Goal: Task Accomplishment & Management: Use online tool/utility

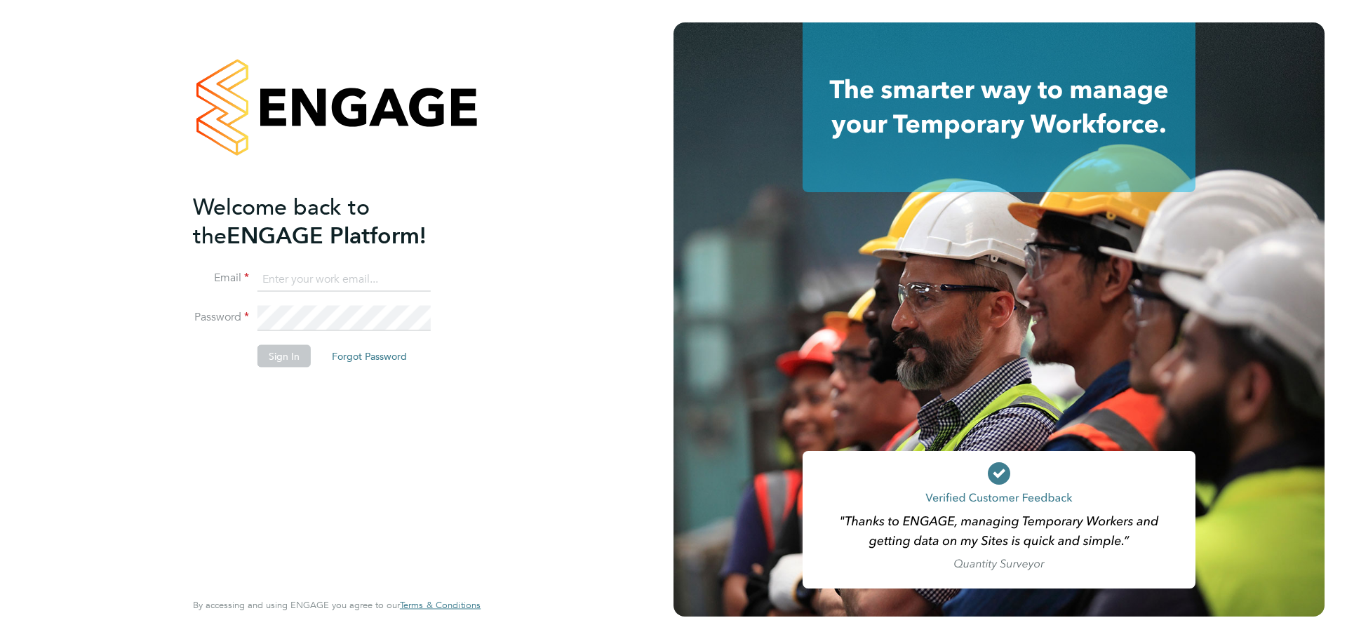
type input "bperkin@psrsolutions.co.uk"
click at [319, 421] on div "Welcome back to the ENGAGE Platform! Email bperkin@psrsolutions.co.uk Password …" at bounding box center [330, 389] width 274 height 395
click at [290, 360] on button "Sign In" at bounding box center [283, 356] width 53 height 22
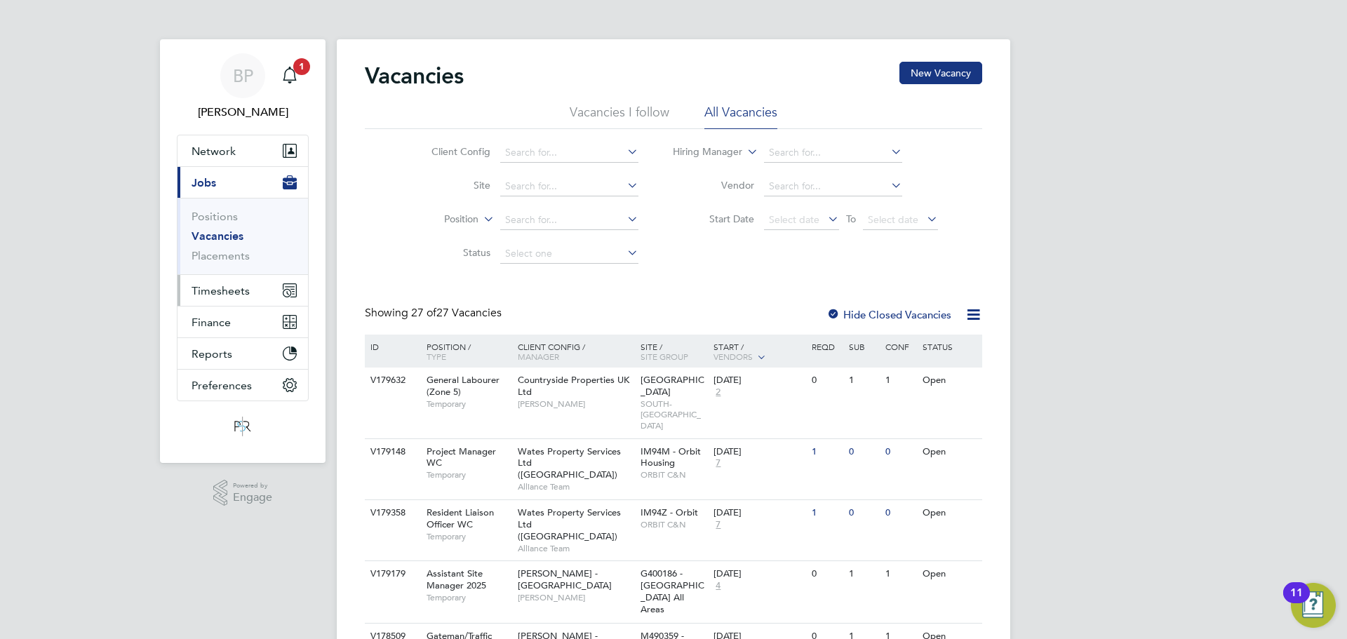
click at [215, 295] on span "Timesheets" at bounding box center [221, 290] width 58 height 13
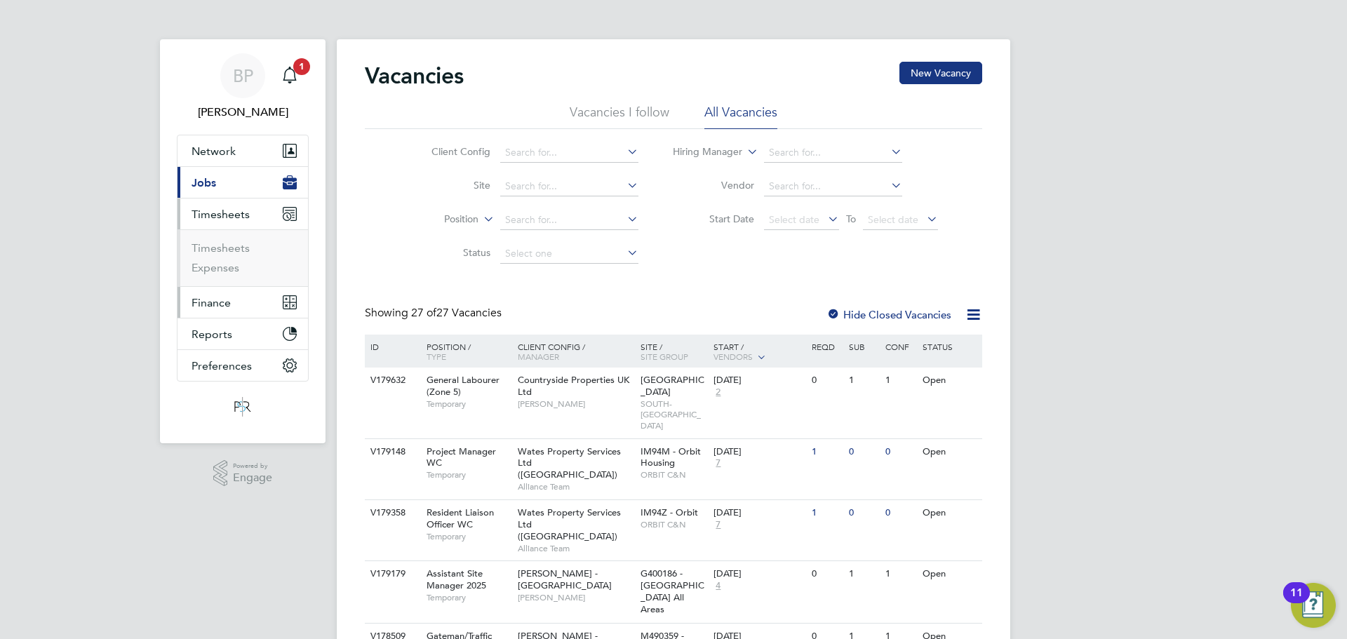
click at [224, 307] on span "Finance" at bounding box center [211, 302] width 39 height 13
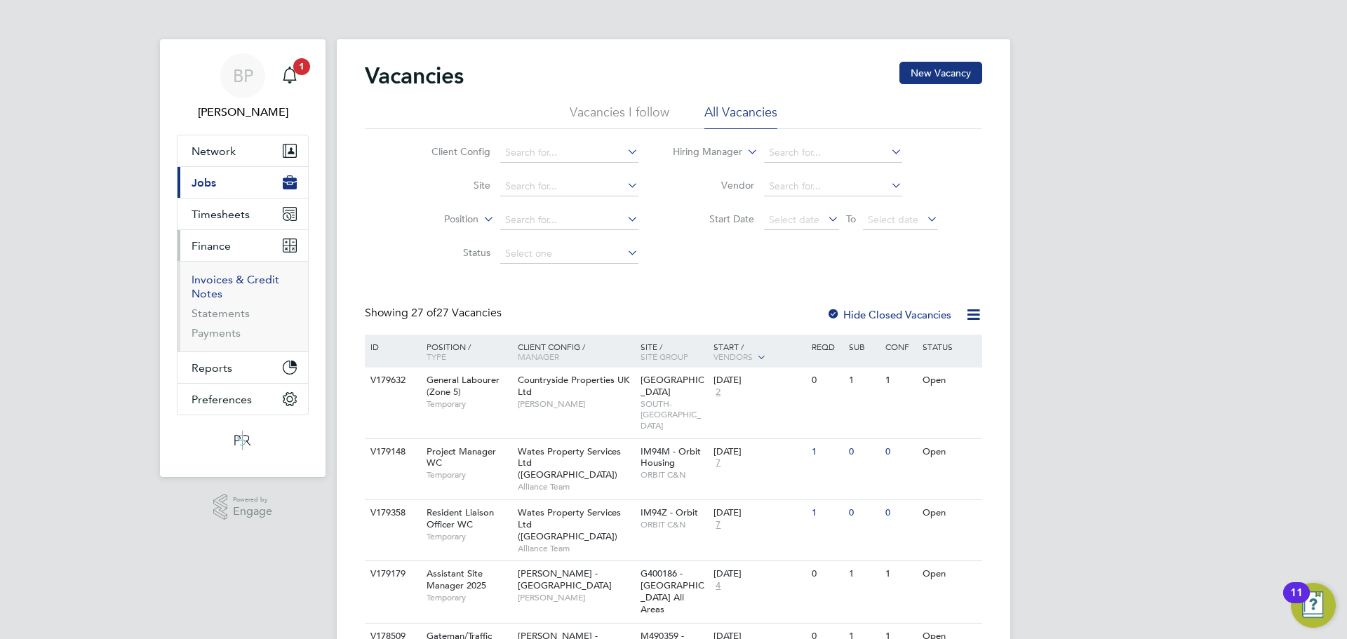
click at [224, 278] on link "Invoices & Credit Notes" at bounding box center [236, 286] width 88 height 27
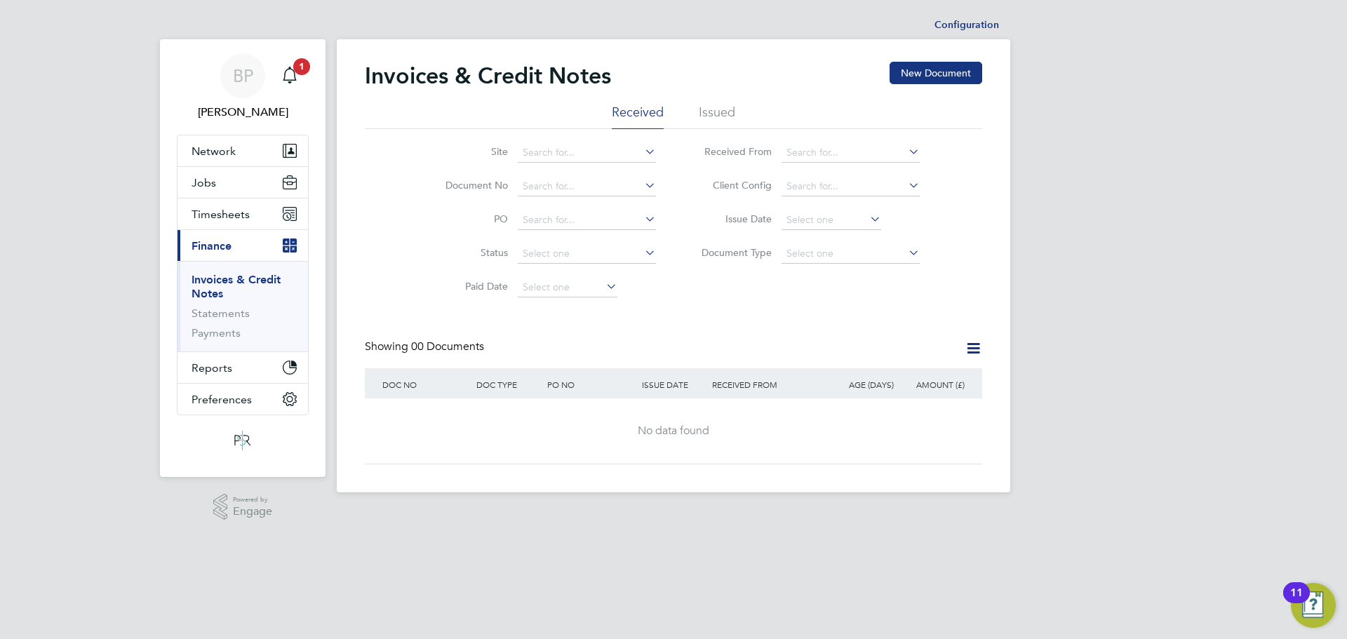
click at [711, 109] on li "Issued" at bounding box center [717, 116] width 36 height 25
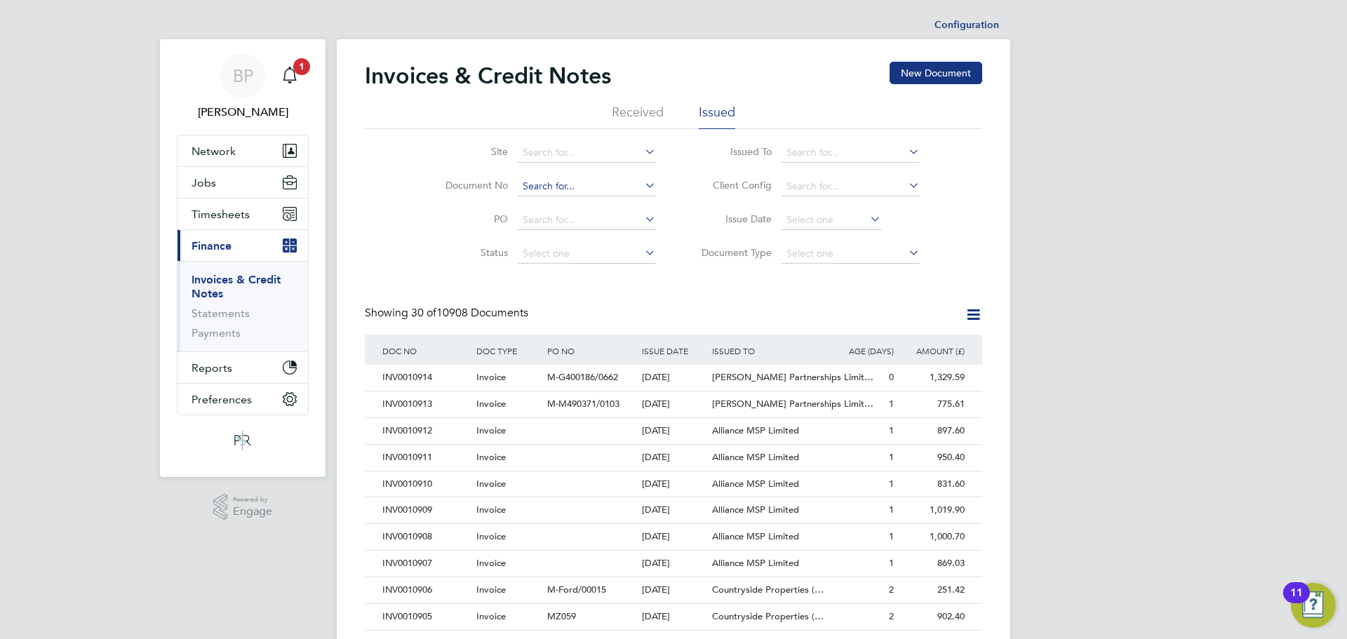
click at [525, 189] on input at bounding box center [587, 187] width 138 height 20
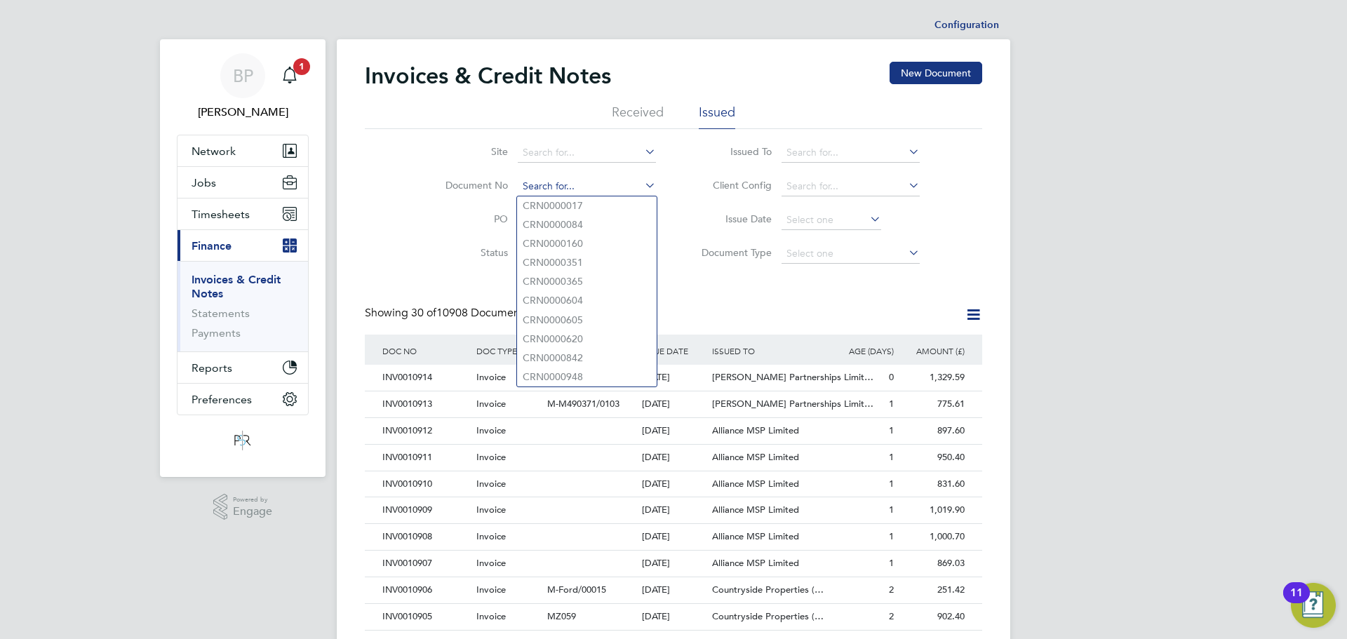
paste input "INV0010752"
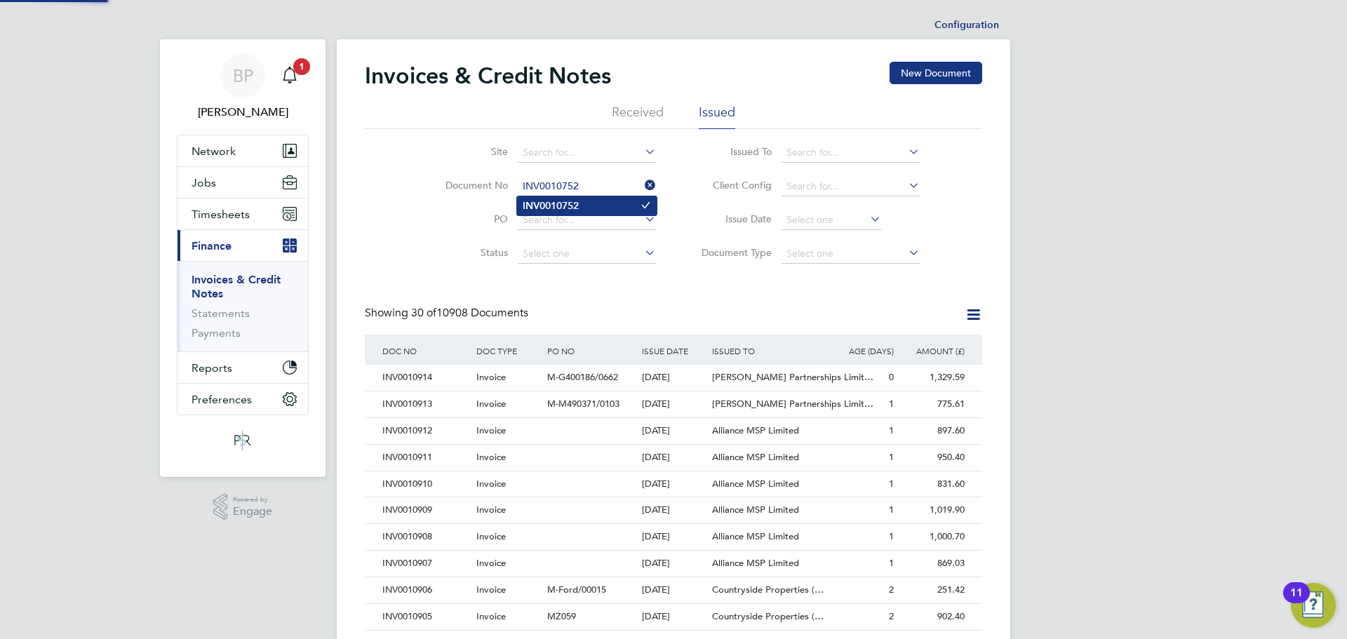
type input "INV0010752"
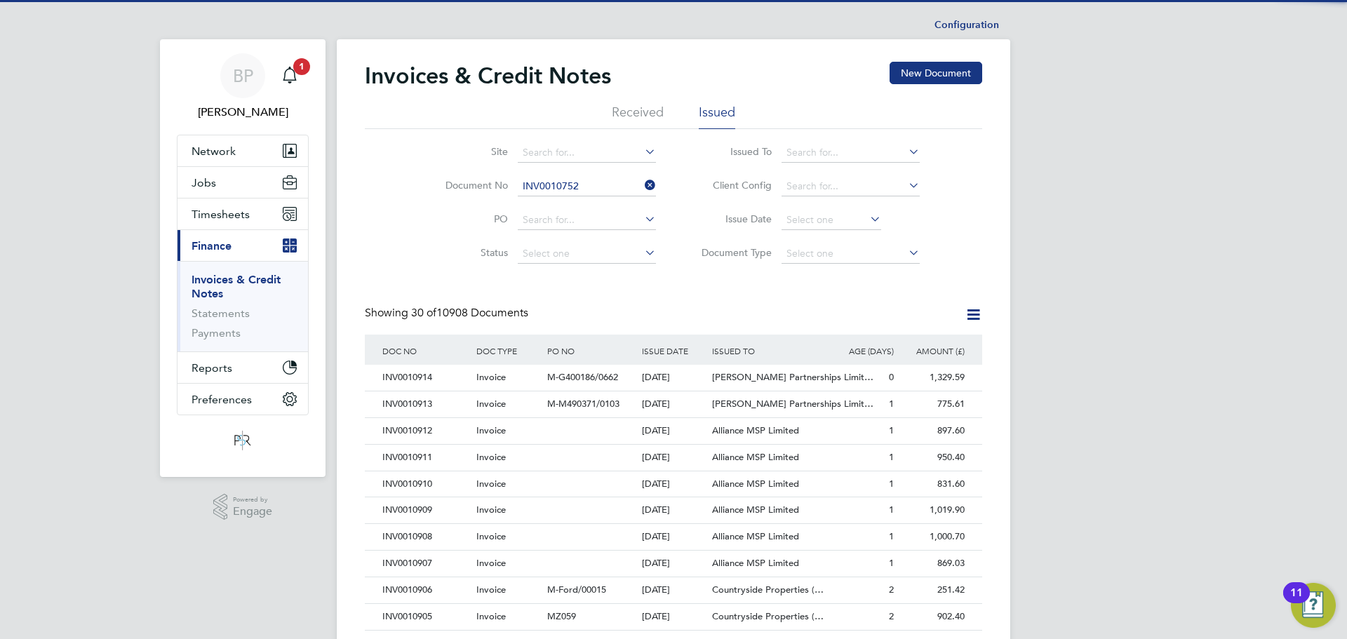
click at [568, 207] on b "INV0010752" at bounding box center [551, 206] width 56 height 12
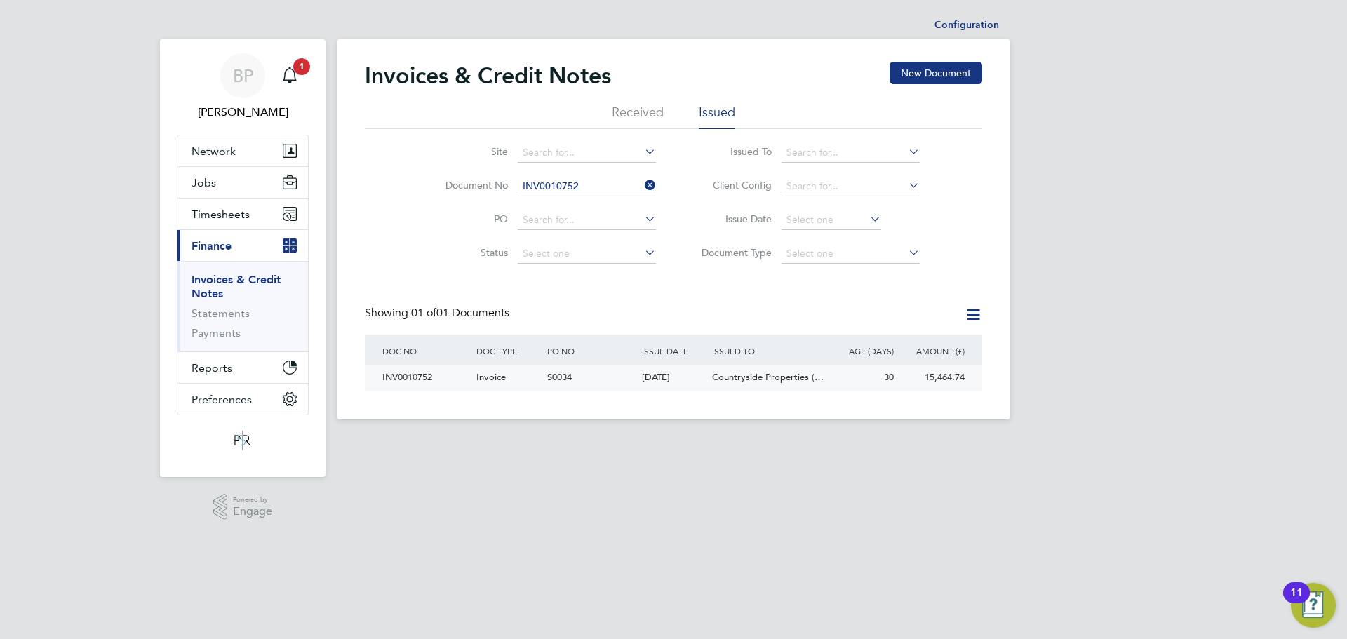
click at [404, 378] on div "INV0010752" at bounding box center [426, 378] width 94 height 26
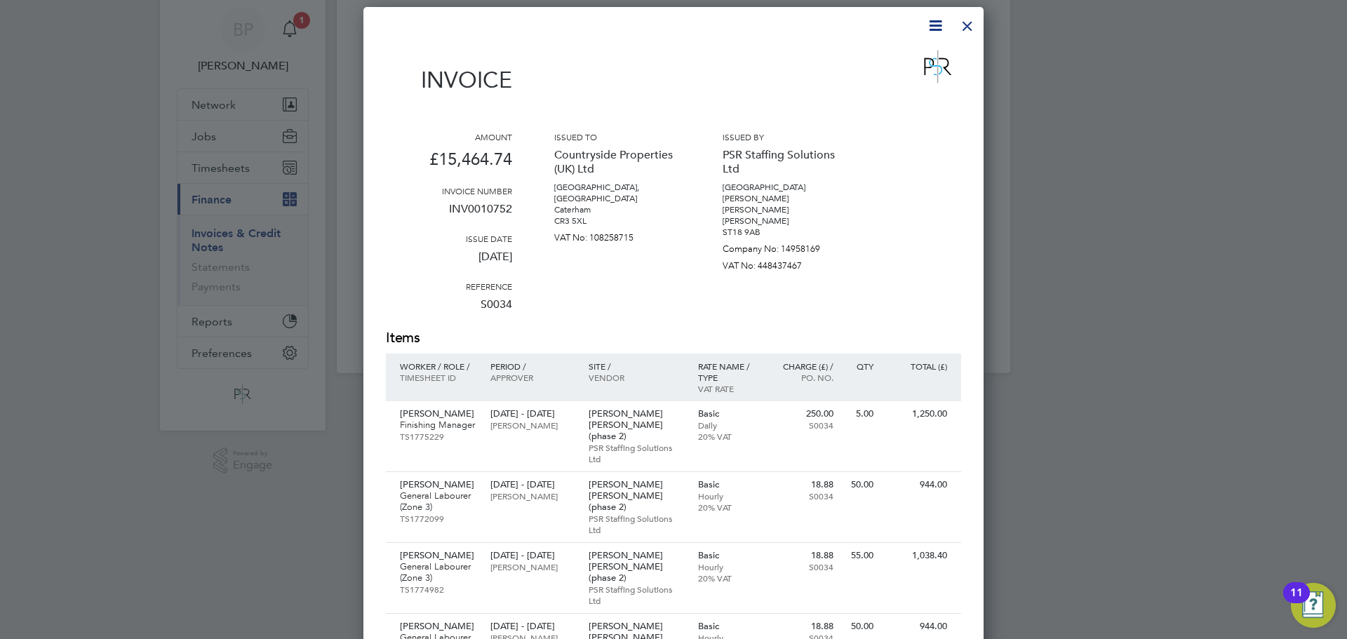
click at [973, 24] on div at bounding box center [967, 22] width 25 height 25
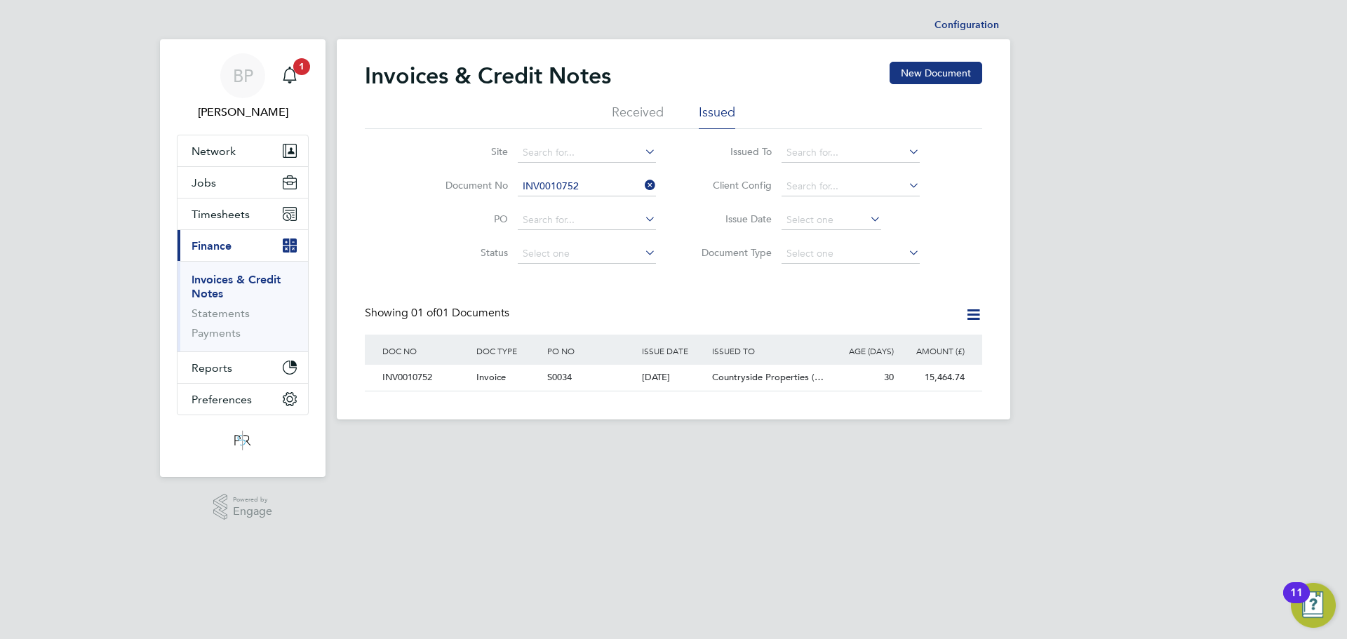
click at [642, 180] on icon at bounding box center [642, 185] width 0 height 20
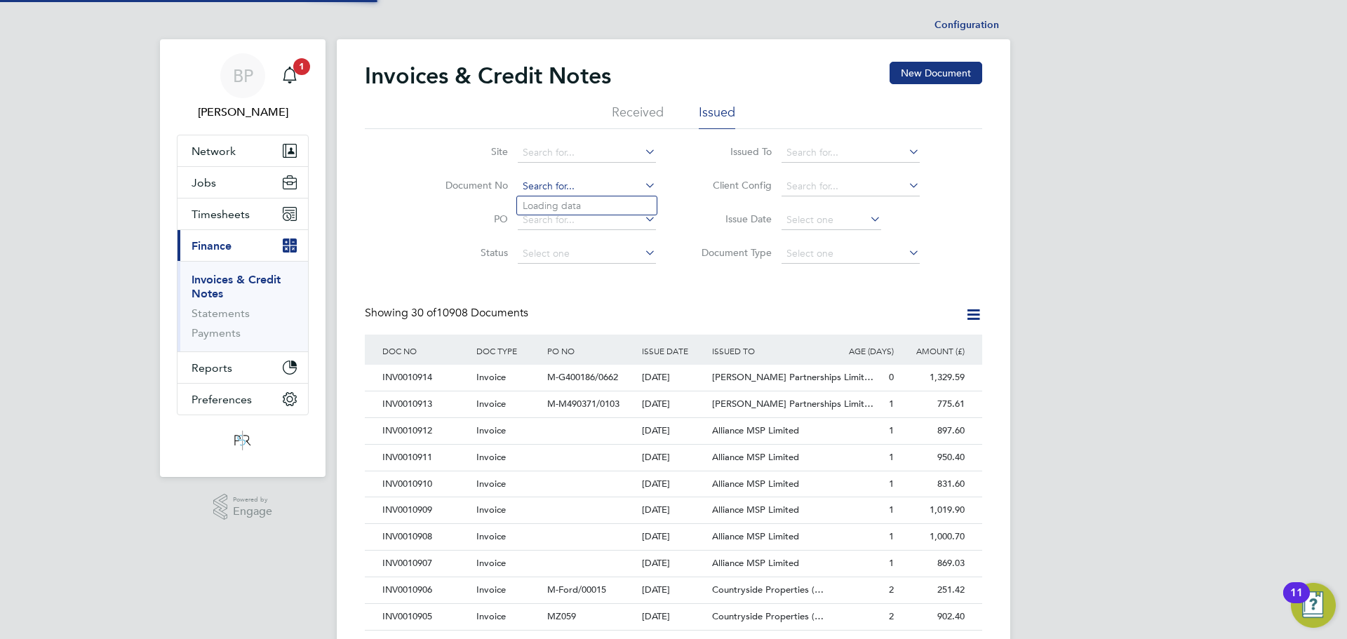
paste input "INV0010755"
type input "INV0010755"
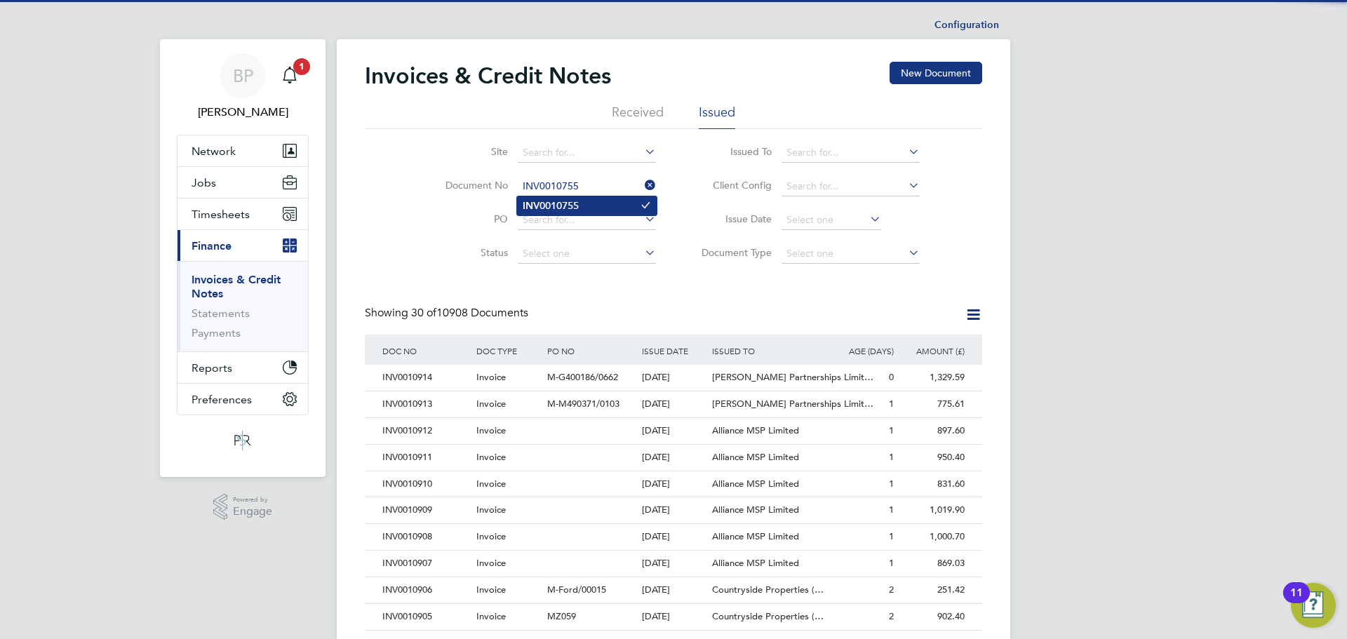
click at [577, 210] on b "INV0010755" at bounding box center [551, 206] width 56 height 12
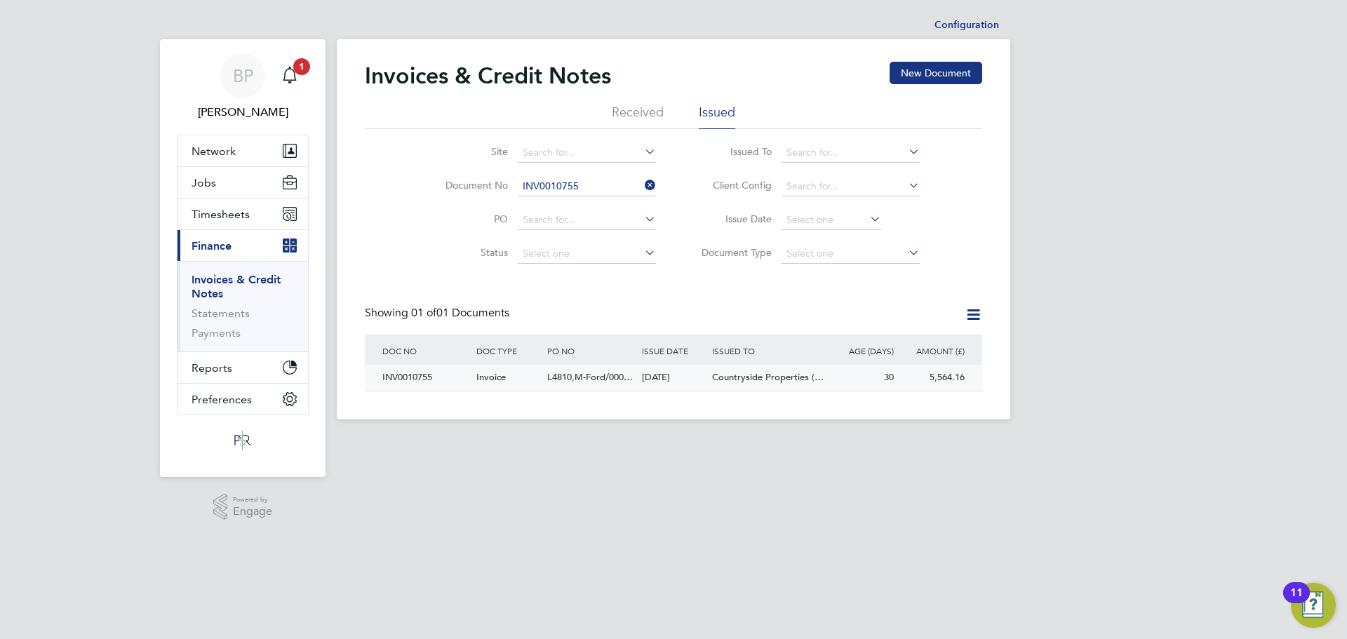
click at [439, 386] on div "INV0010755" at bounding box center [426, 378] width 94 height 26
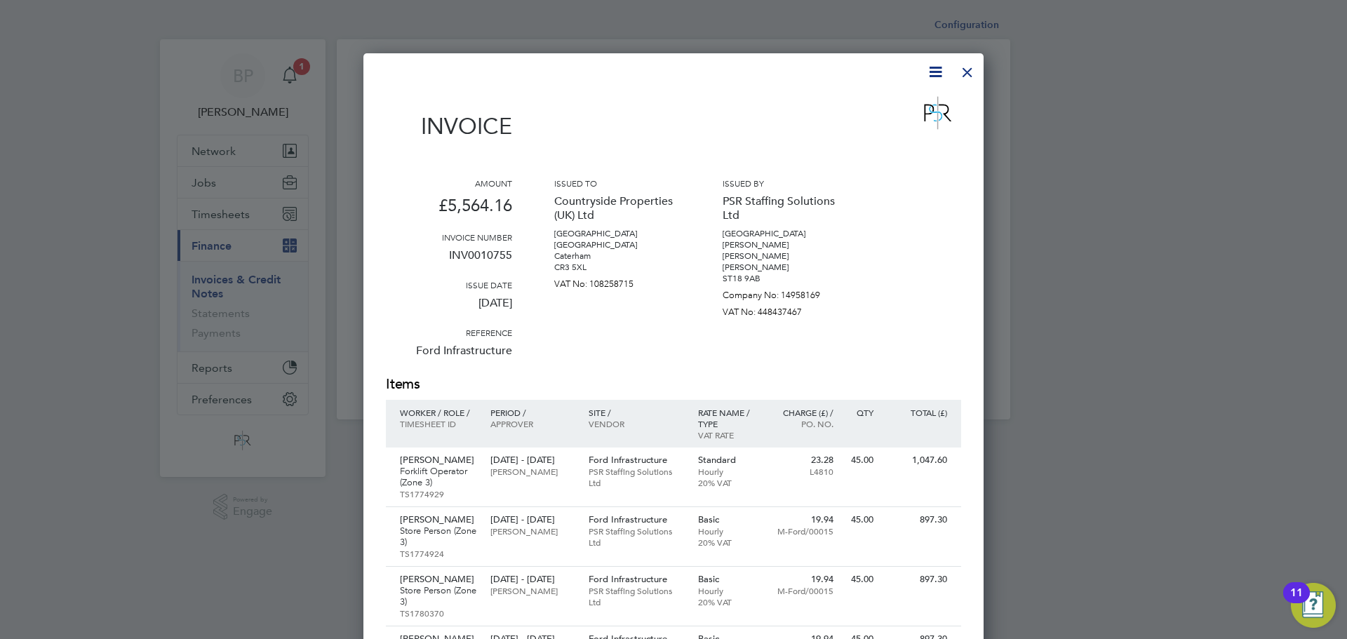
click at [968, 67] on div at bounding box center [967, 68] width 25 height 25
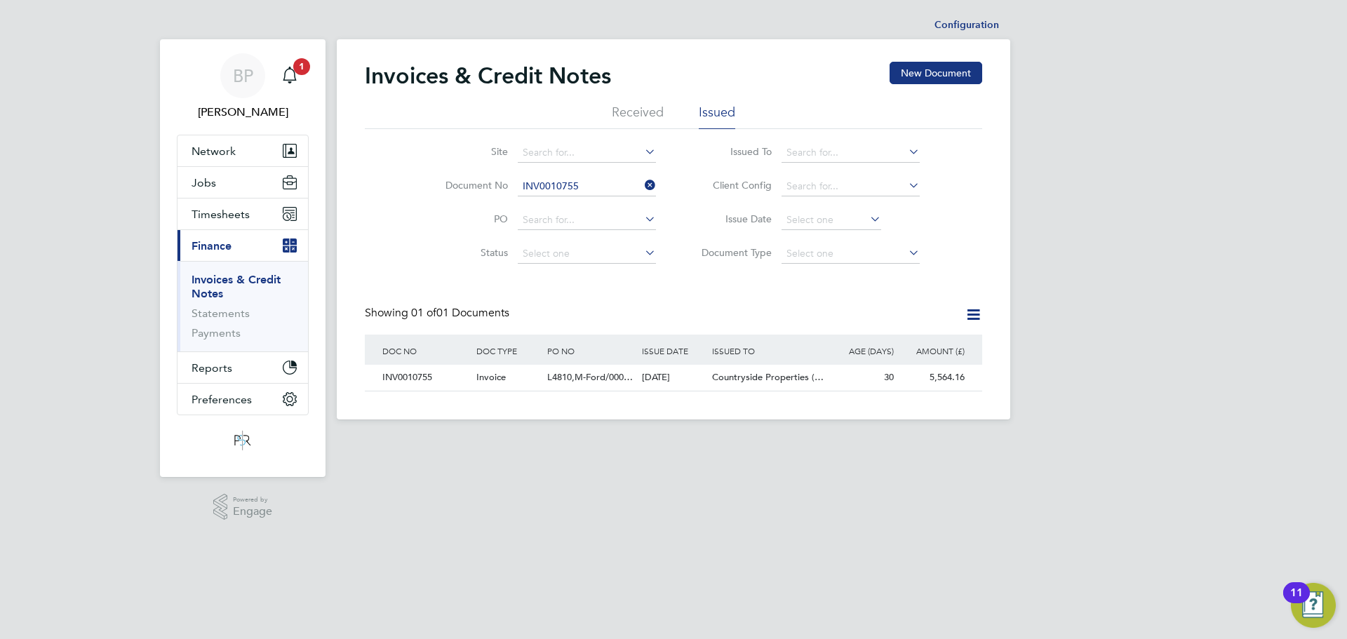
click at [642, 182] on icon at bounding box center [642, 185] width 0 height 20
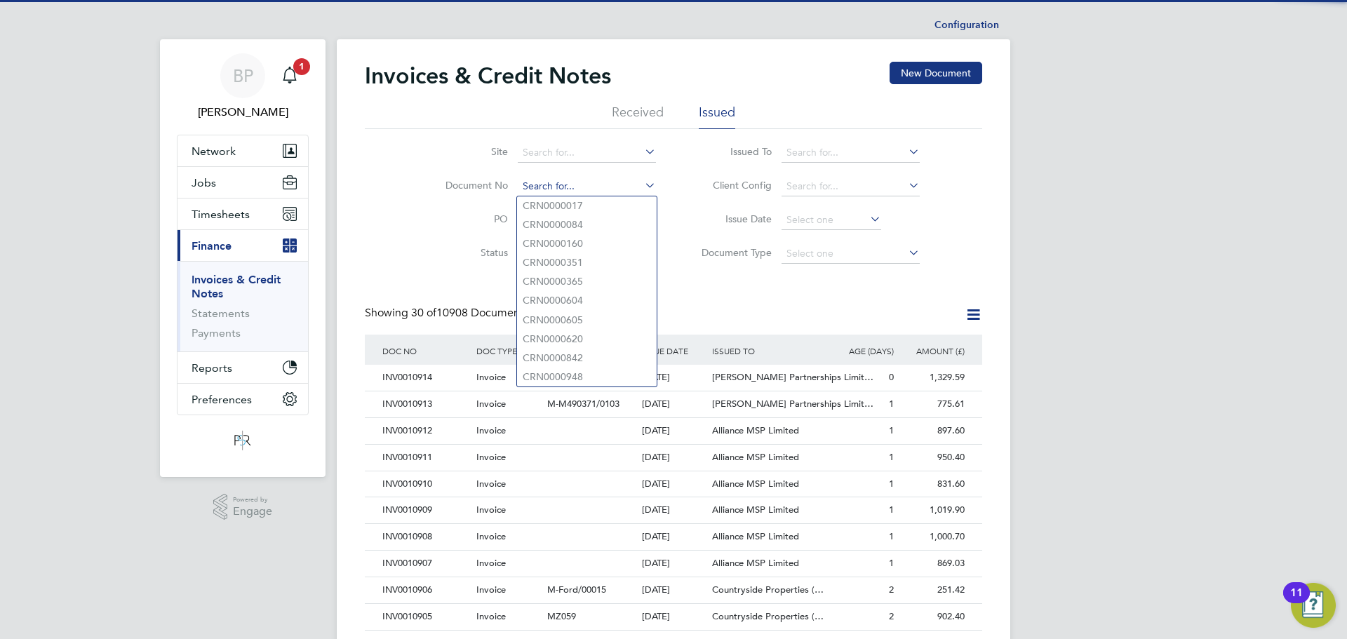
paste input "INV0010760"
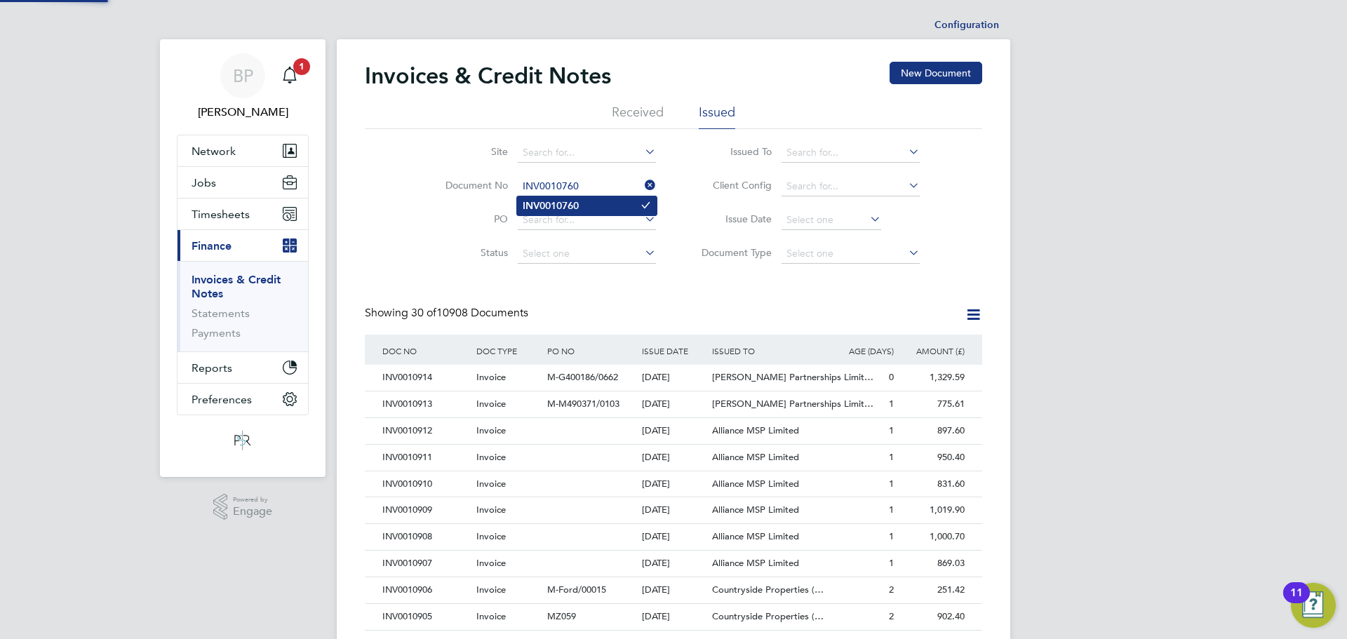
type input "INV0010760"
click at [583, 208] on li "INV0010760" at bounding box center [587, 205] width 140 height 19
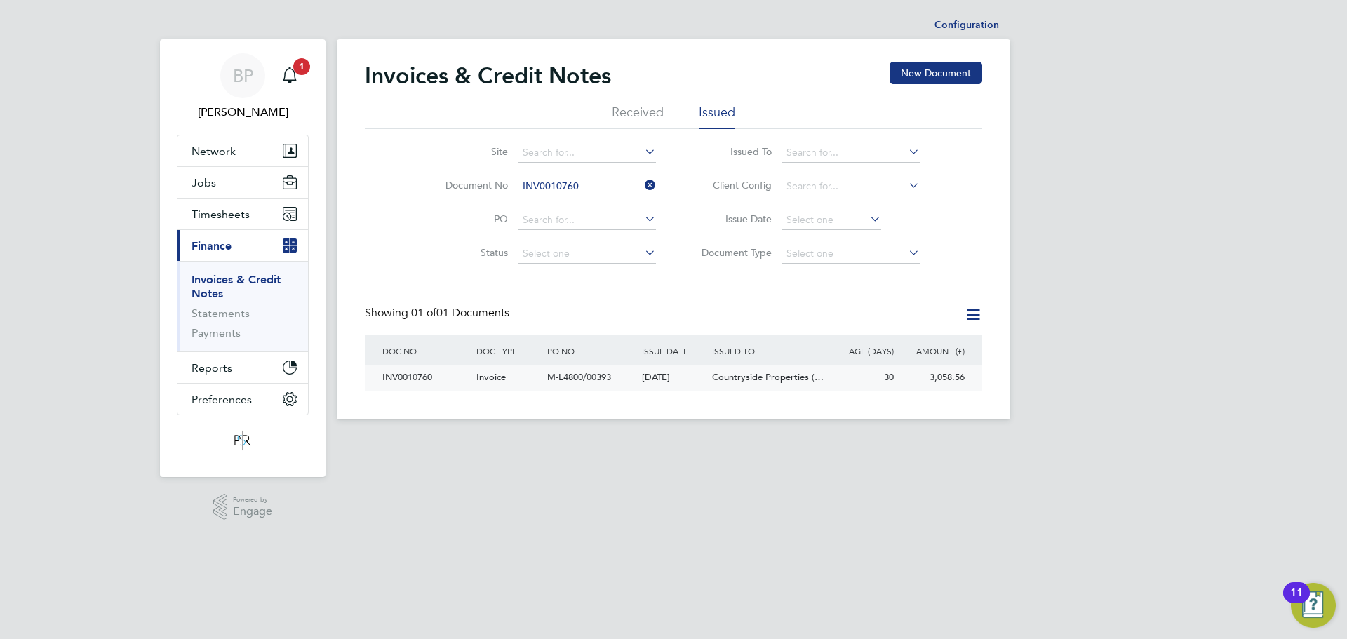
click at [431, 380] on div "INV0010760" at bounding box center [426, 378] width 94 height 26
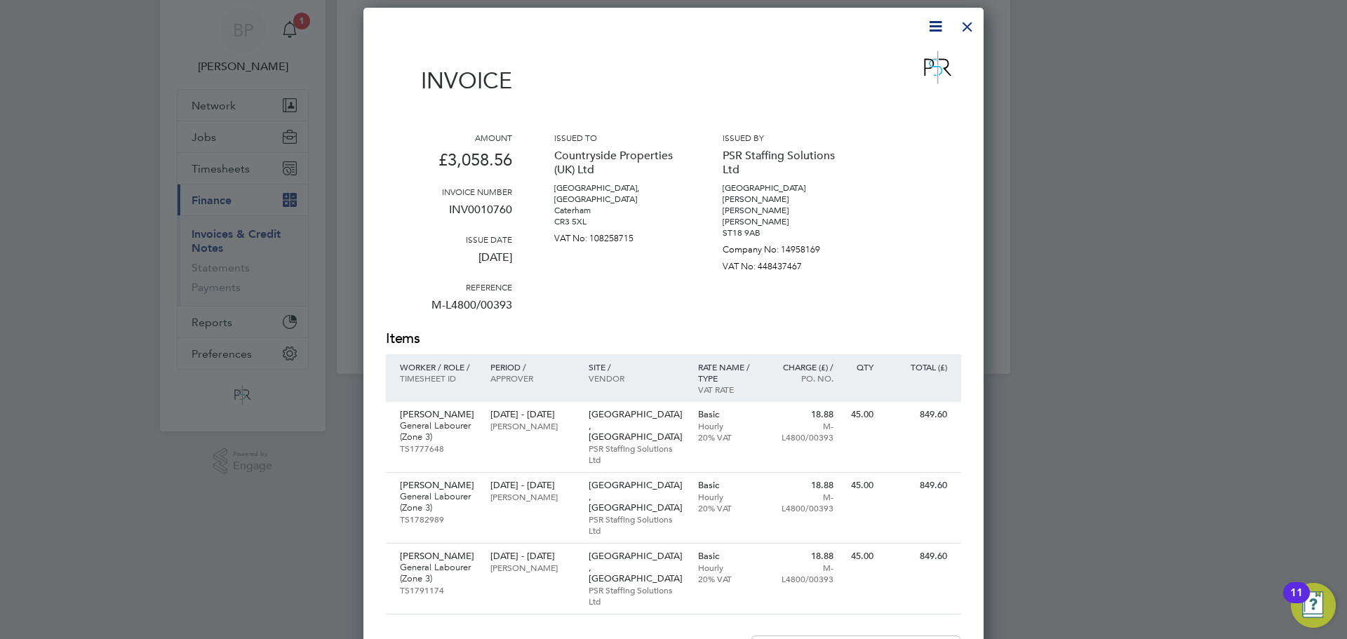
click at [963, 25] on div at bounding box center [967, 23] width 25 height 25
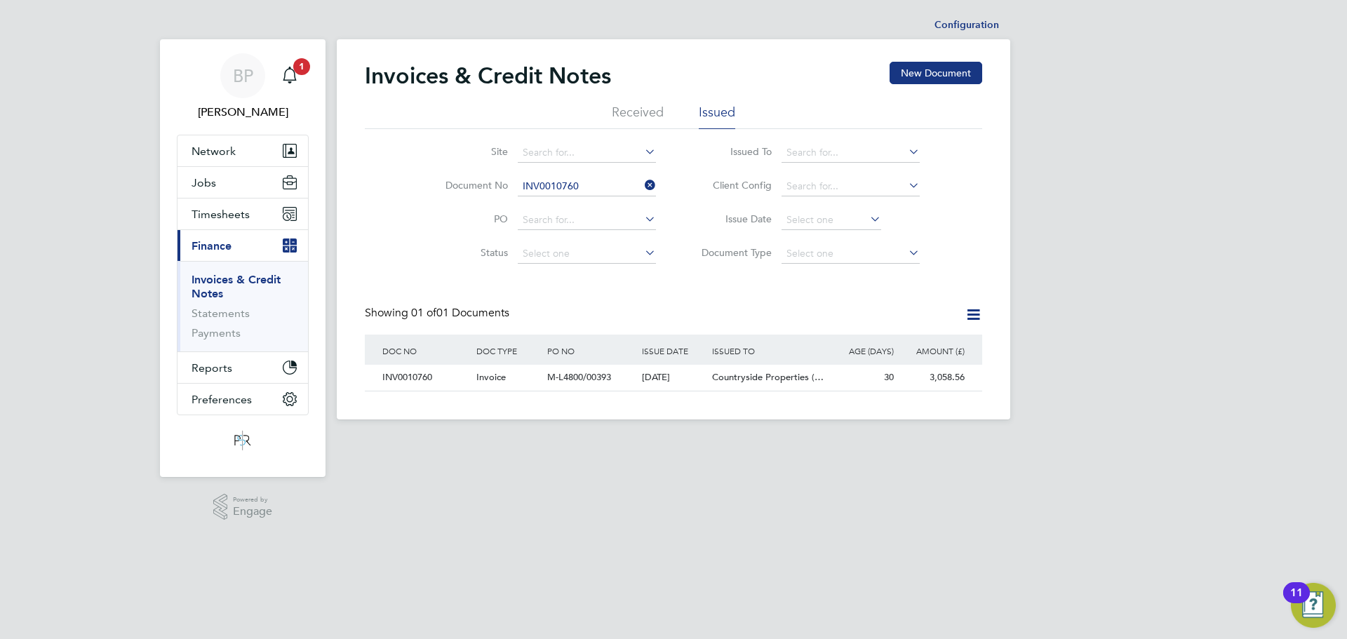
click at [642, 186] on icon at bounding box center [642, 185] width 0 height 20
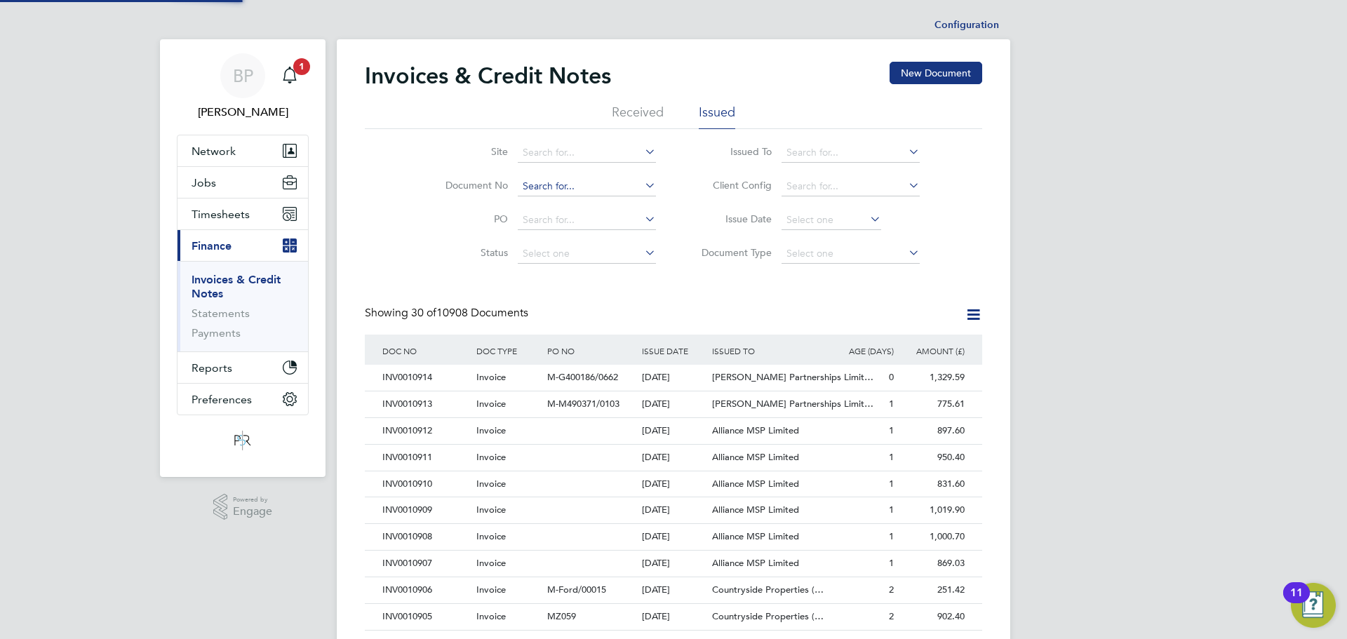
scroll to position [27, 95]
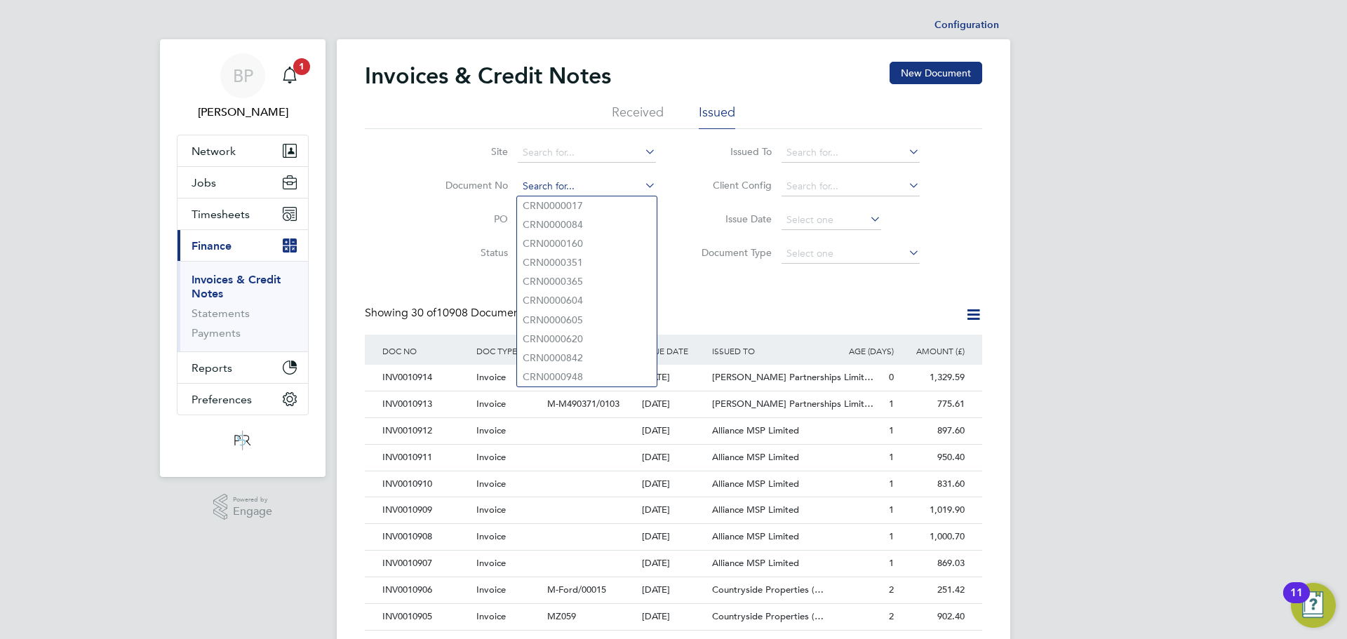
paste input "INV0010763"
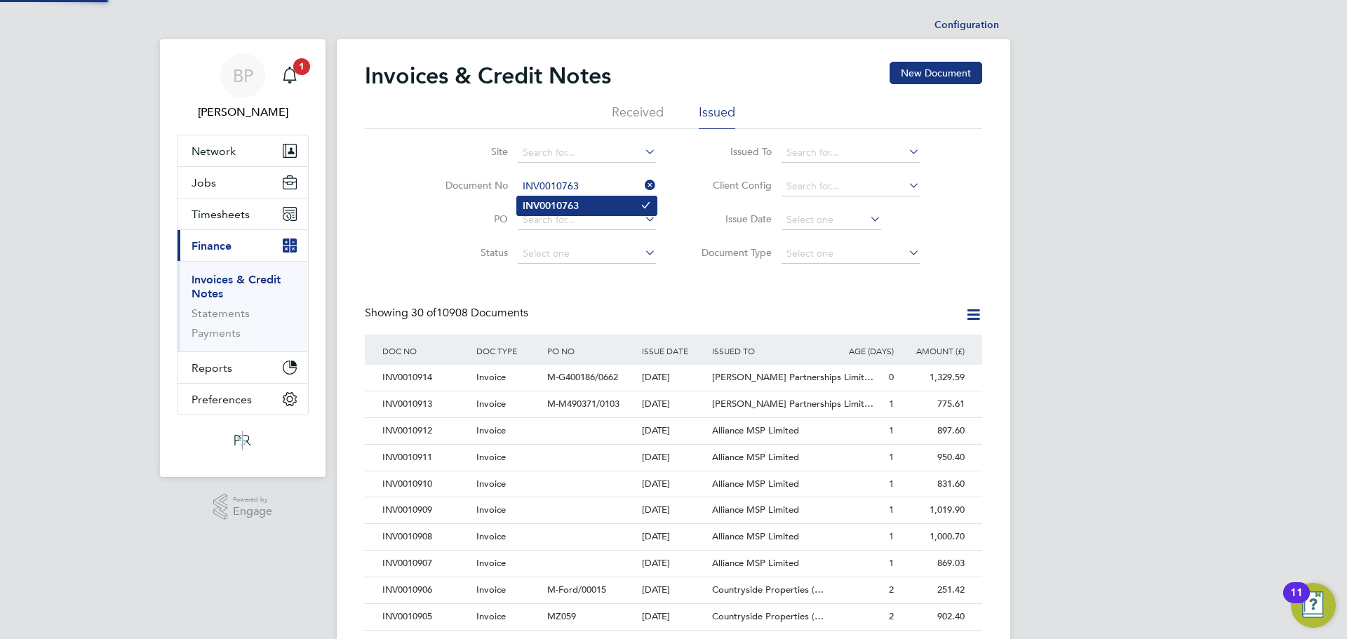
type input "INV0010763"
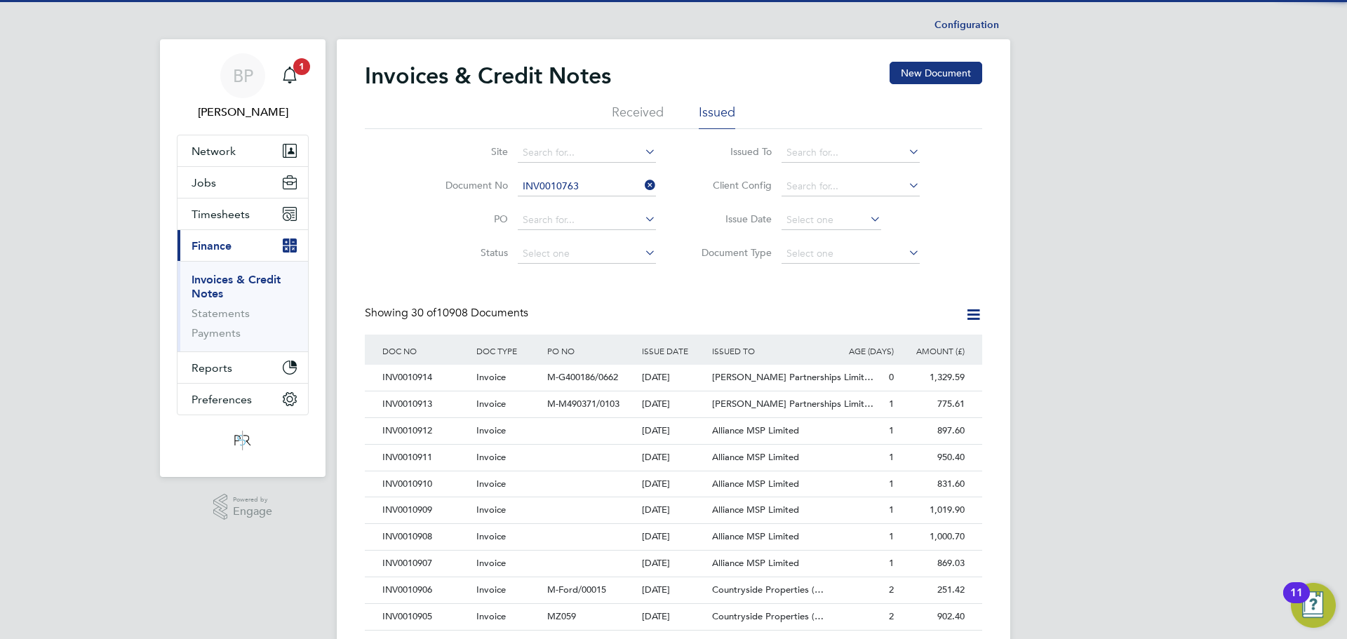
click at [559, 206] on b "INV0010763" at bounding box center [551, 206] width 56 height 12
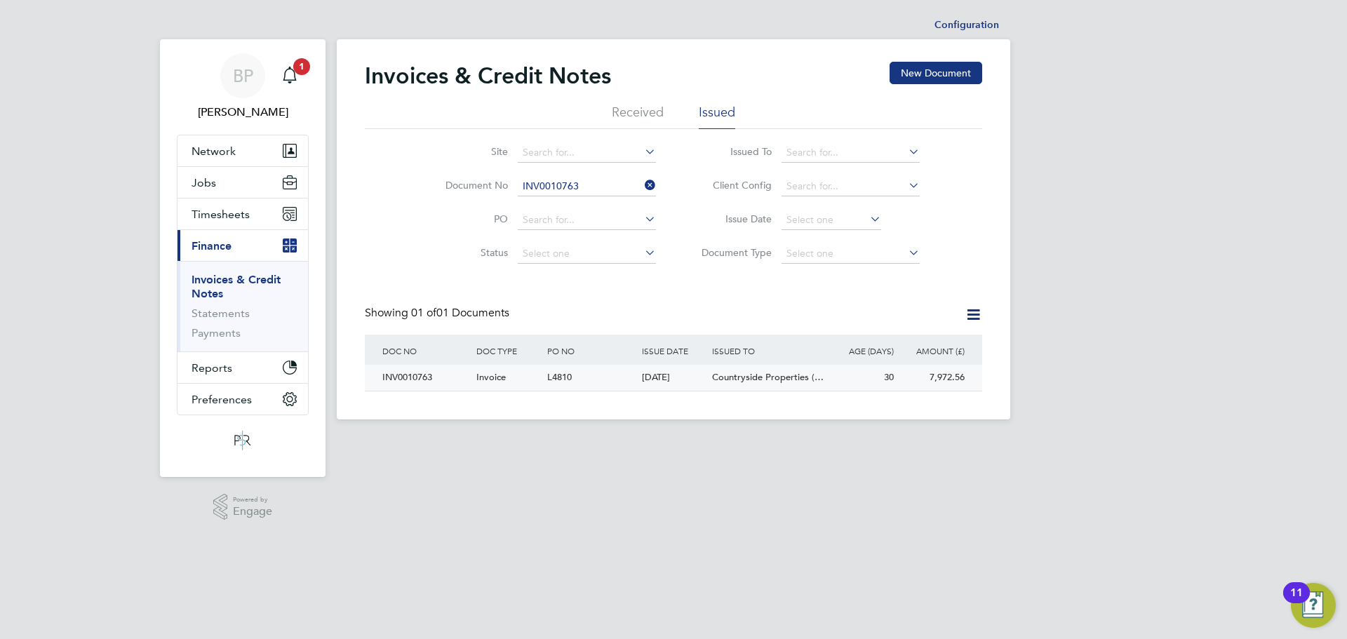
click at [434, 382] on div "INV0010763" at bounding box center [426, 378] width 94 height 26
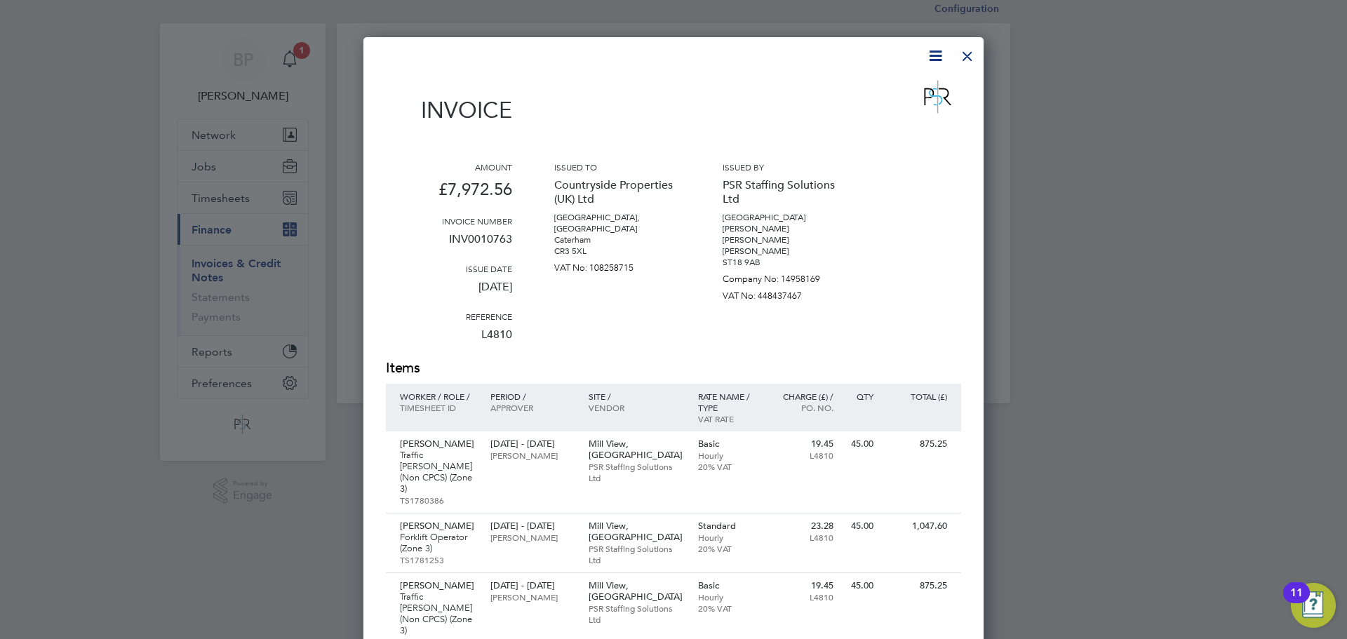
drag, startPoint x: 650, startPoint y: 116, endPoint x: 714, endPoint y: 117, distance: 64.6
click at [650, 116] on div "Invoice" at bounding box center [673, 107] width 575 height 62
click at [963, 54] on div at bounding box center [967, 52] width 25 height 25
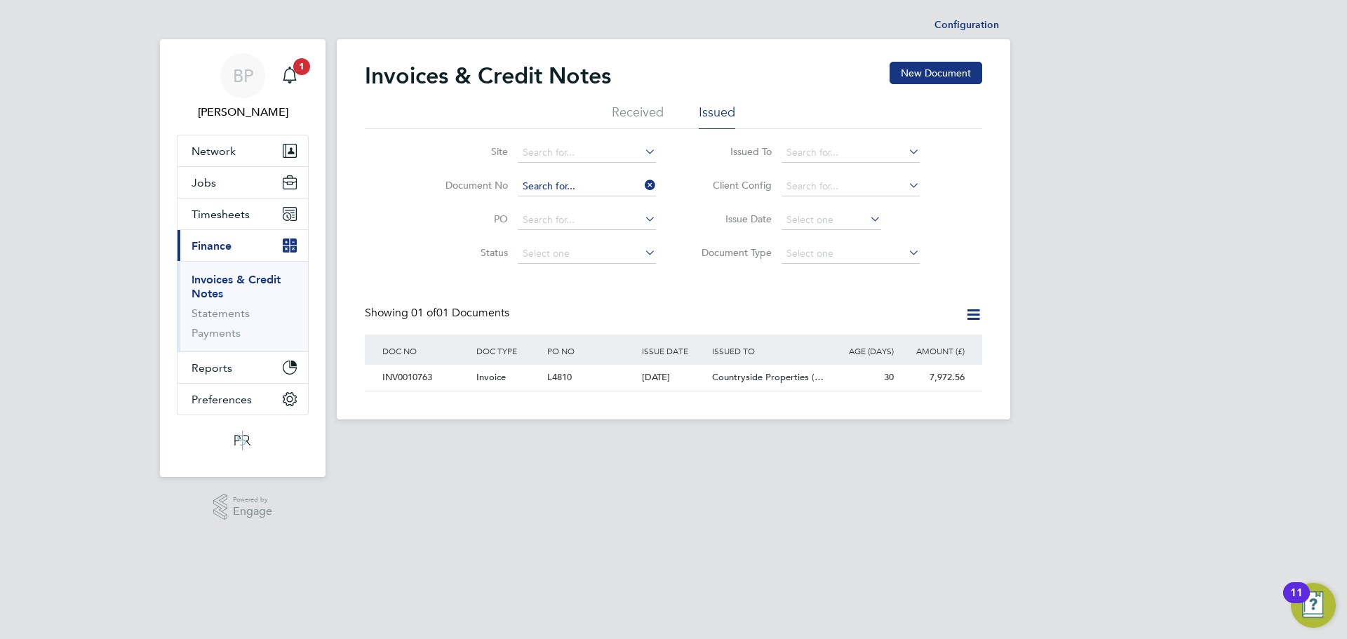
click at [591, 189] on input at bounding box center [587, 187] width 138 height 20
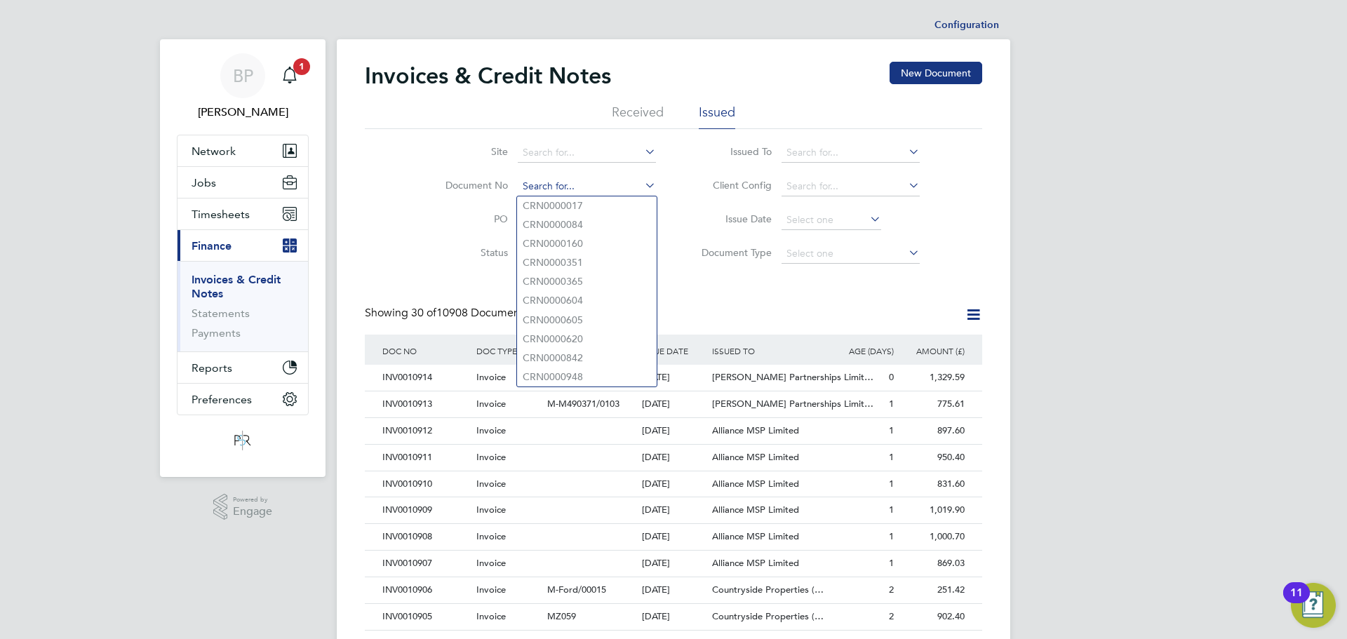
paste input "INV0010752"
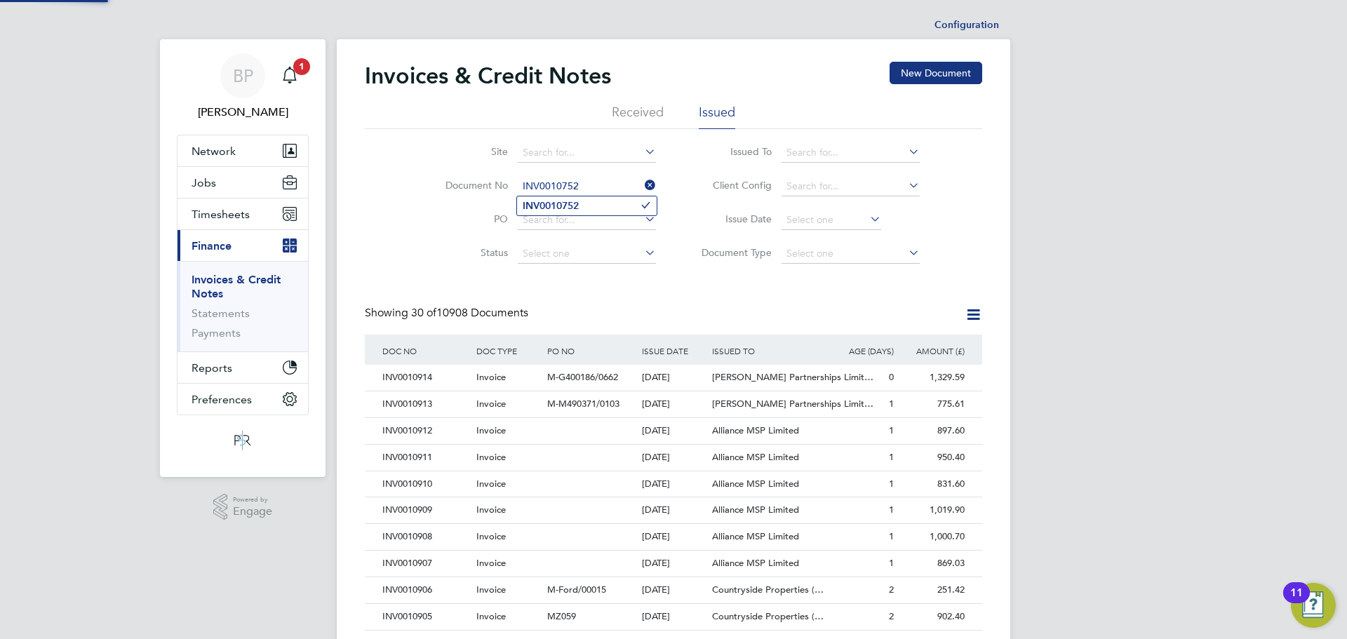
type input "INV0010752"
click at [552, 200] on b "INV0010752" at bounding box center [551, 206] width 56 height 12
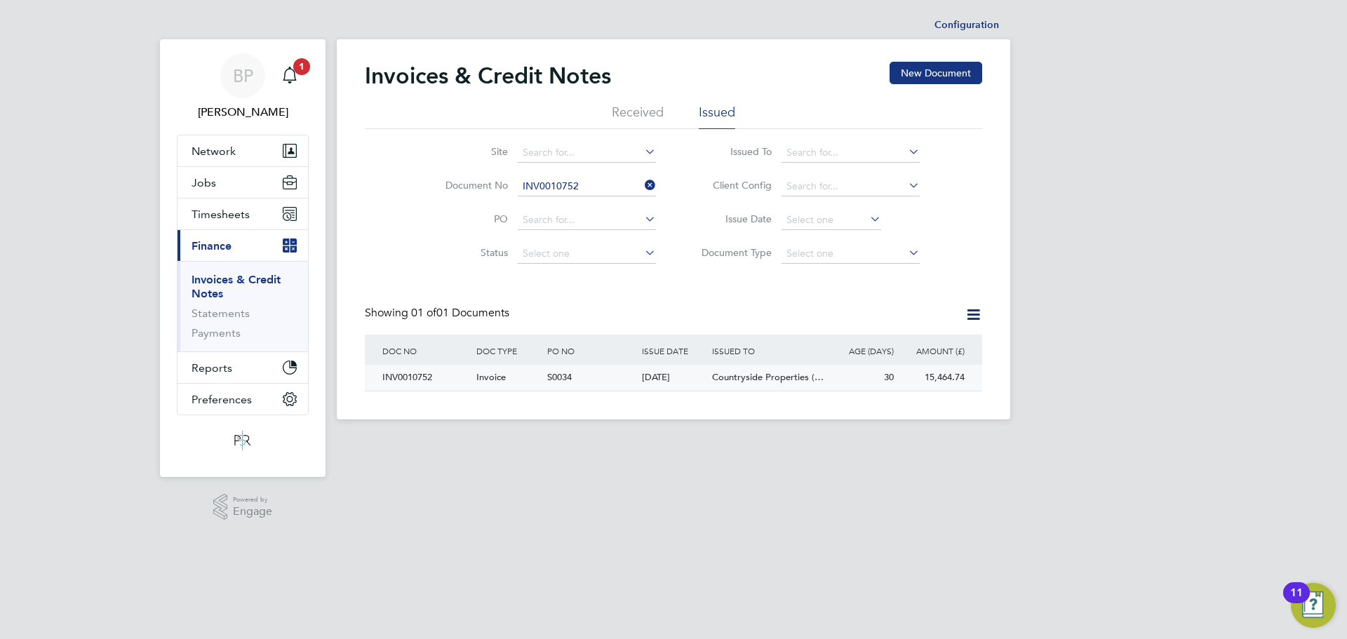
click at [442, 381] on div "INV0010752" at bounding box center [426, 378] width 94 height 26
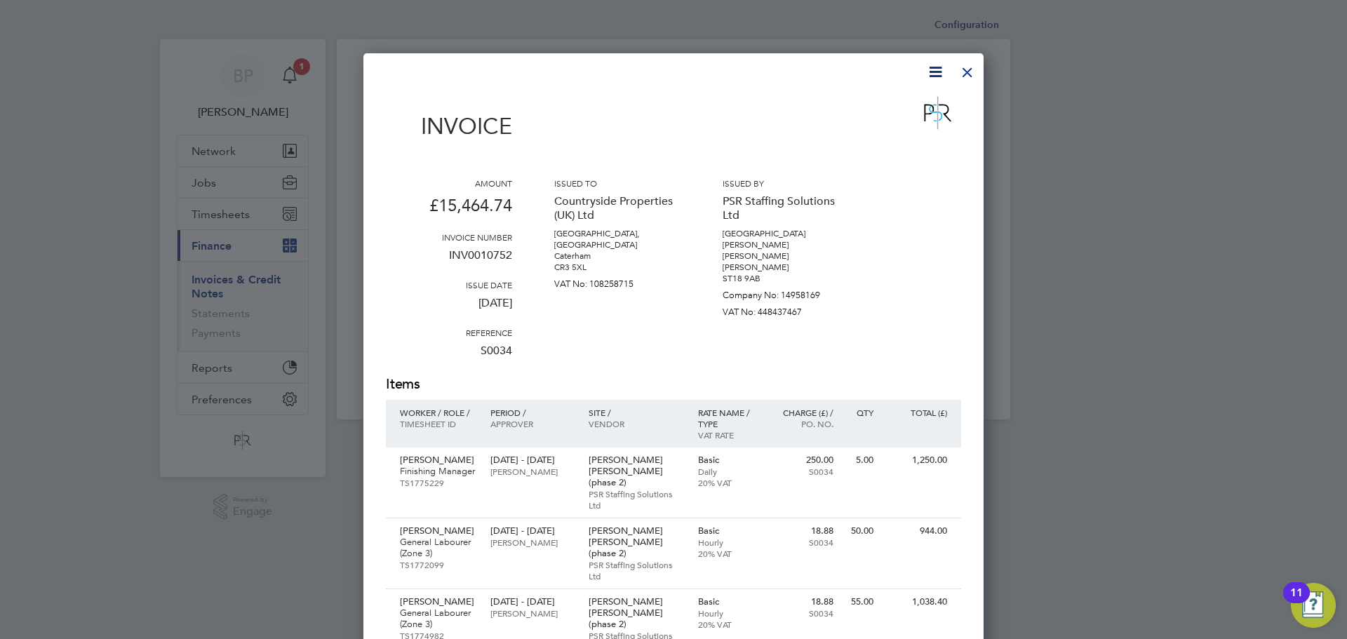
click at [970, 68] on div at bounding box center [967, 68] width 25 height 25
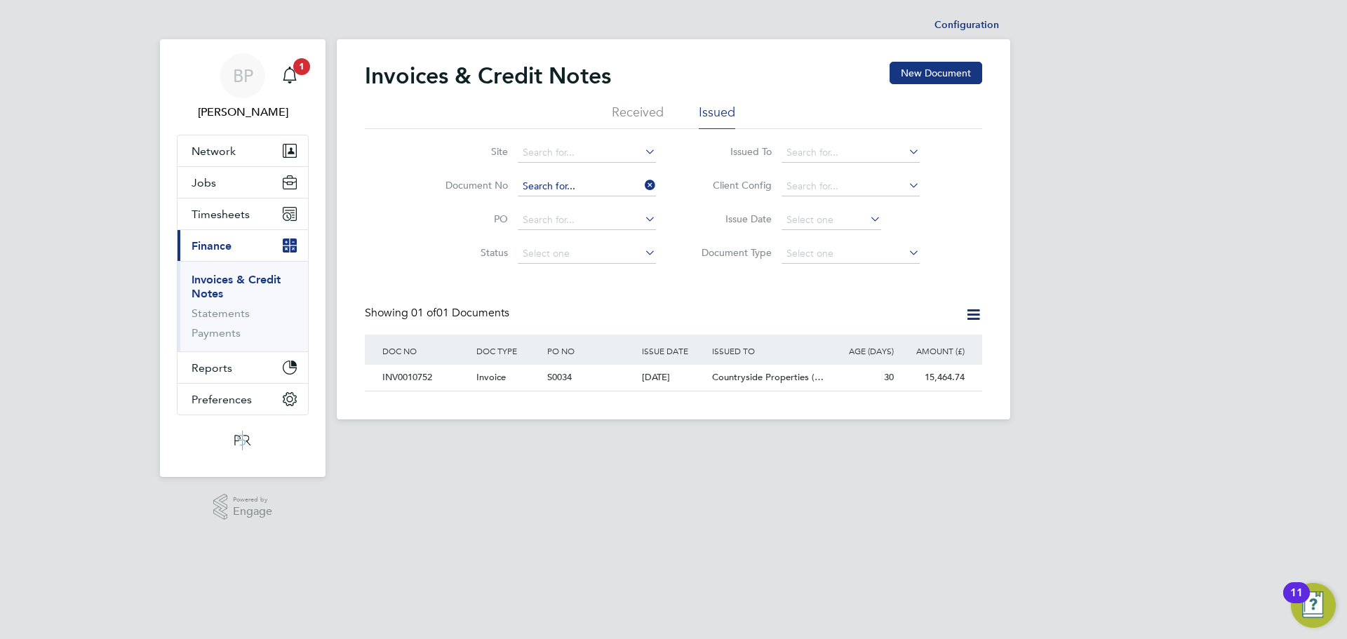
click at [582, 185] on input at bounding box center [587, 187] width 138 height 20
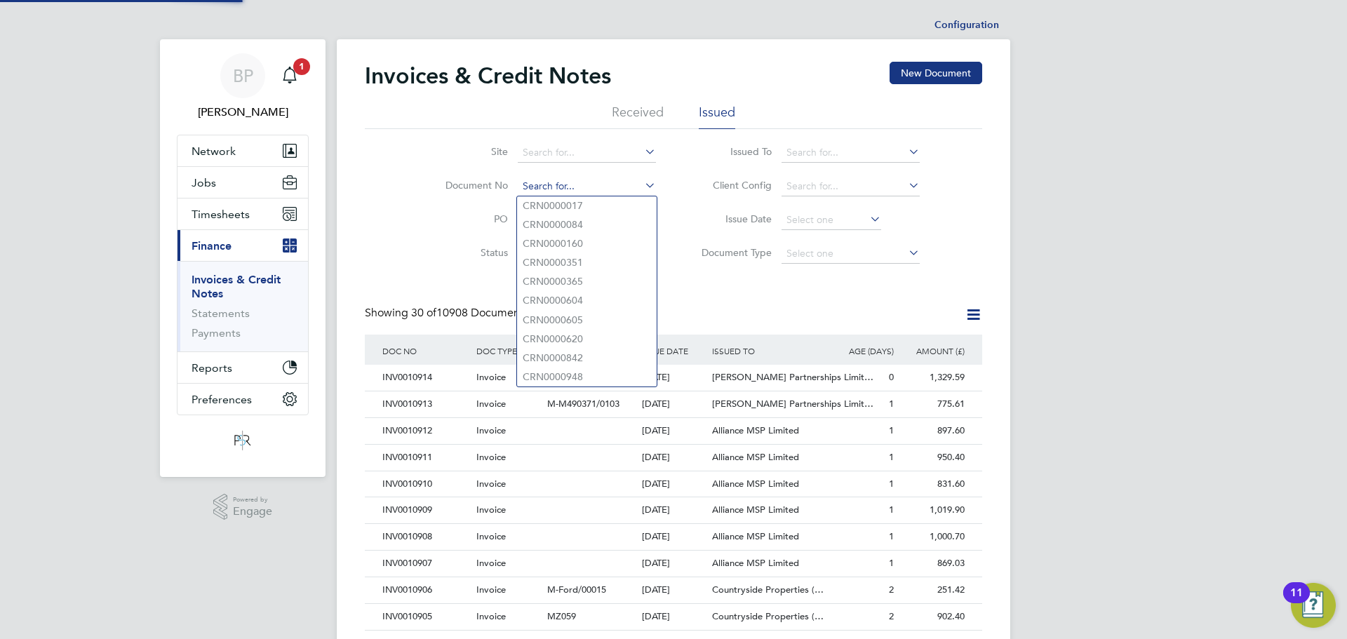
scroll to position [27, 95]
paste input "INV0010748"
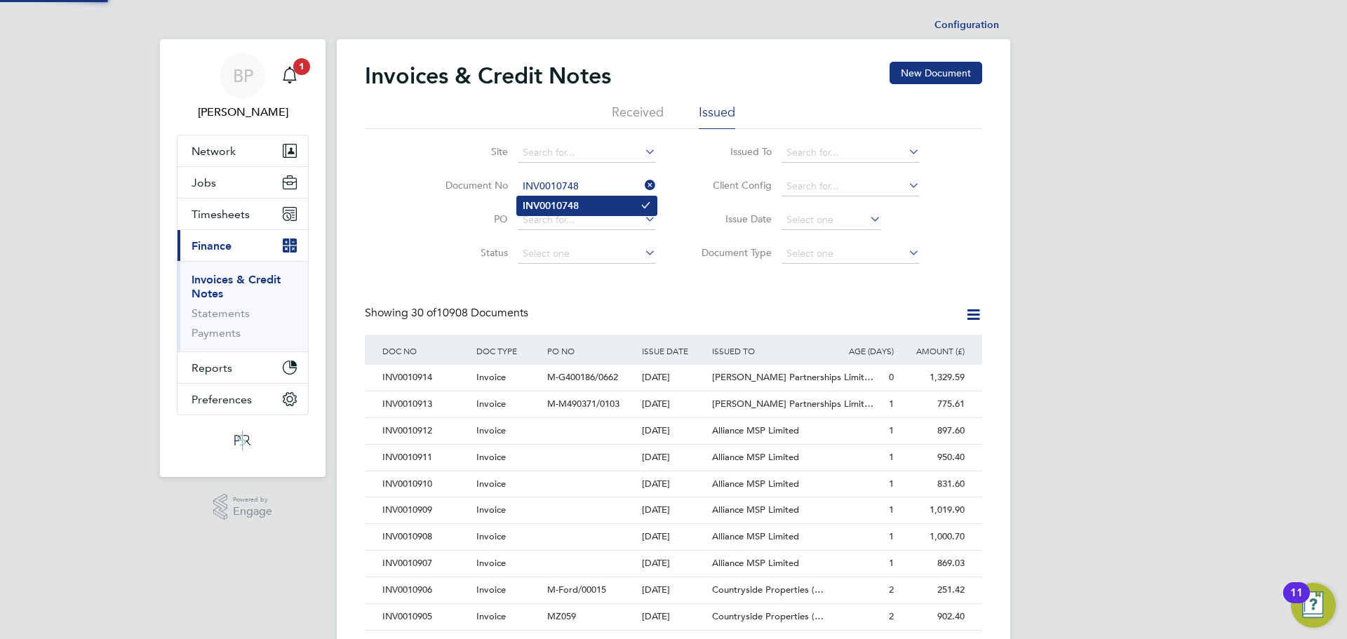
type input "INV0010748"
click at [568, 201] on b "INV0010748" at bounding box center [551, 206] width 56 height 12
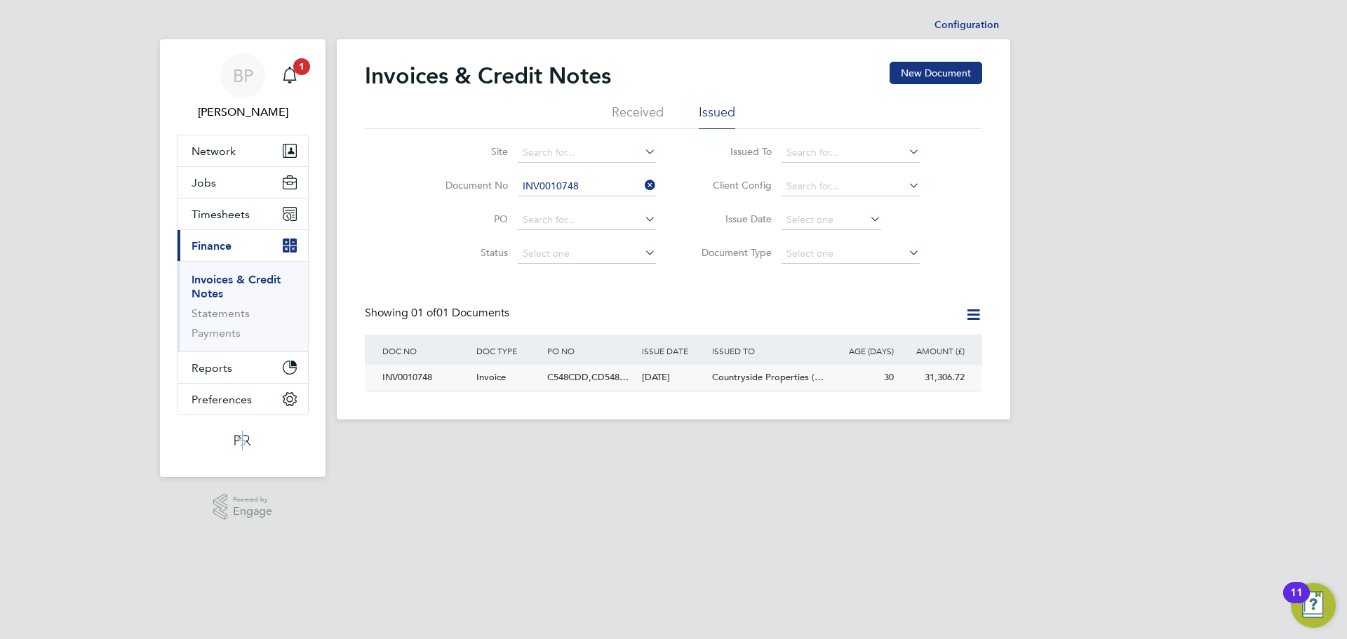
click at [409, 376] on div "INV0010748" at bounding box center [426, 378] width 94 height 26
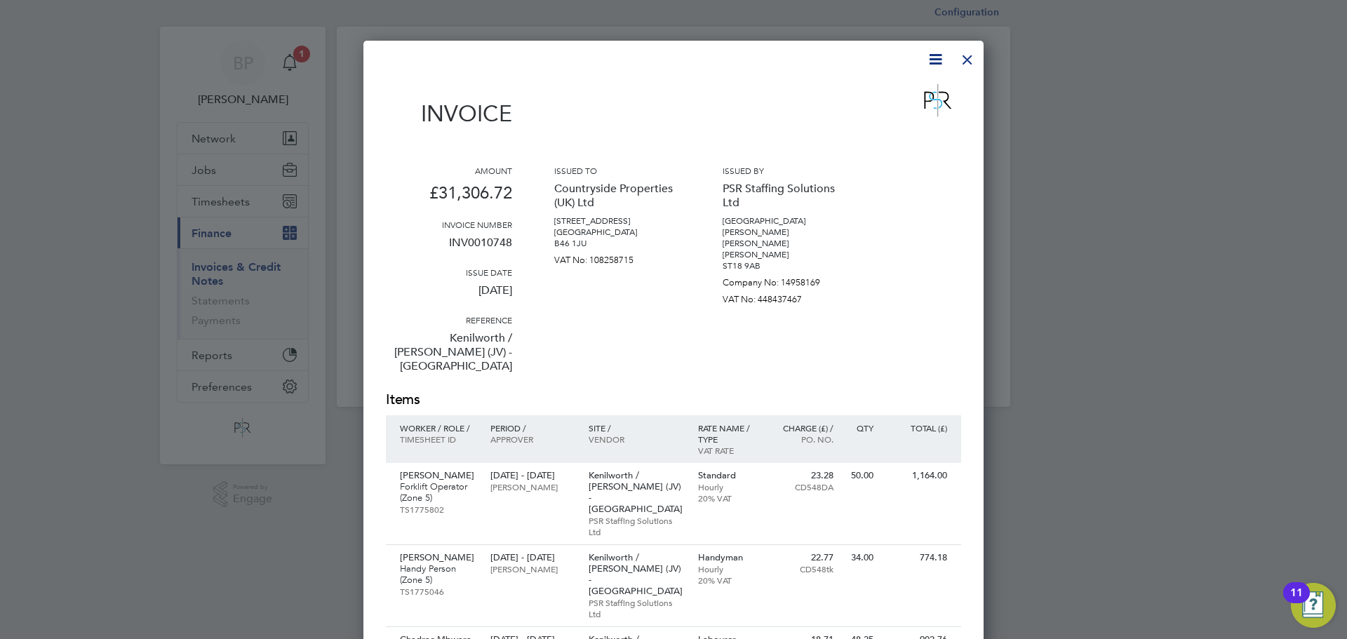
click at [970, 60] on div at bounding box center [967, 55] width 25 height 25
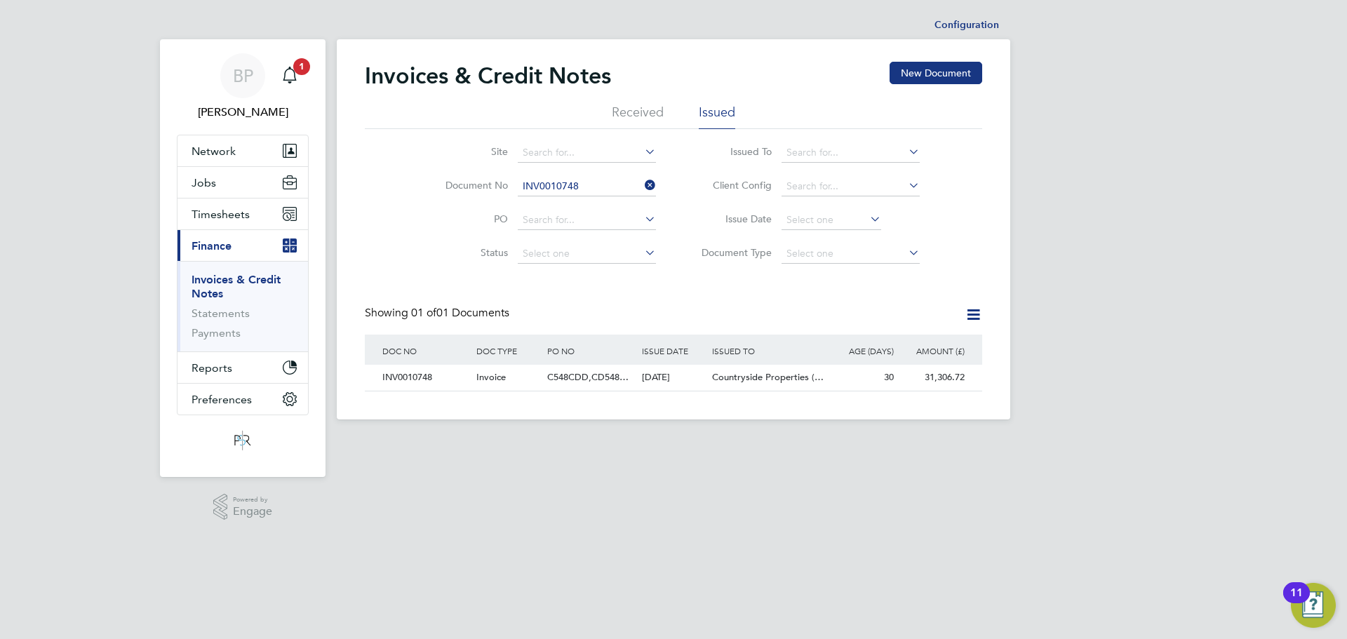
click at [642, 182] on icon at bounding box center [642, 185] width 0 height 20
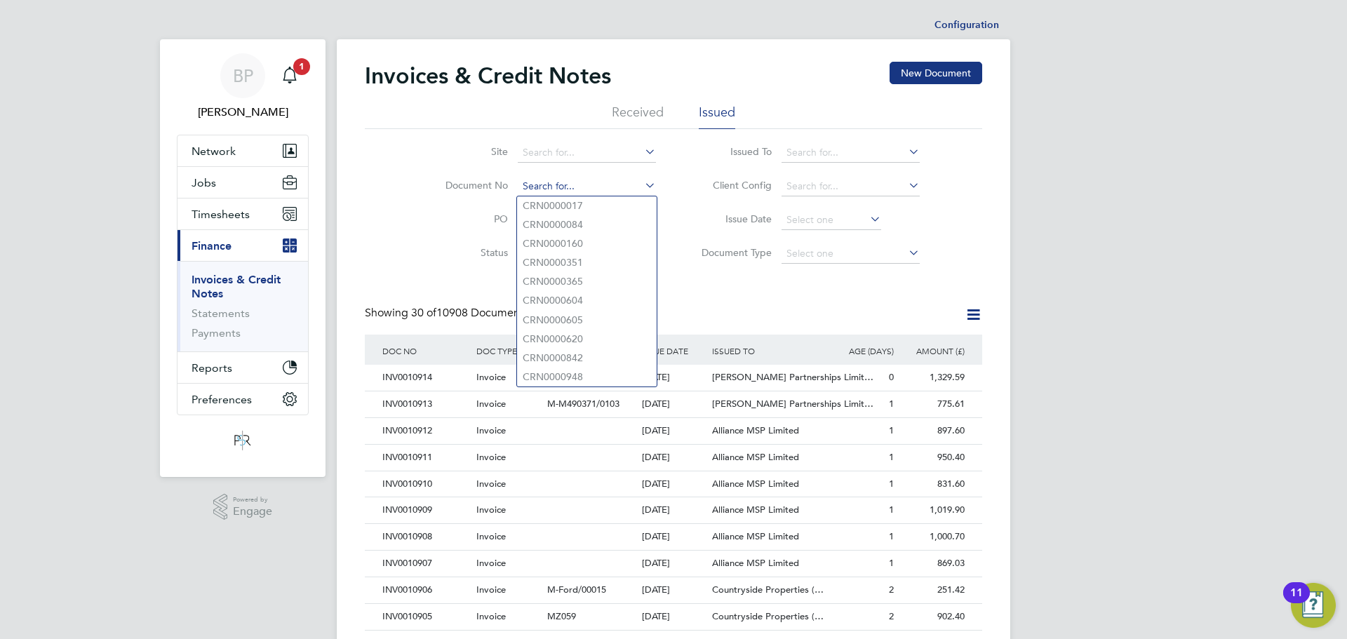
paste input "INV0010747"
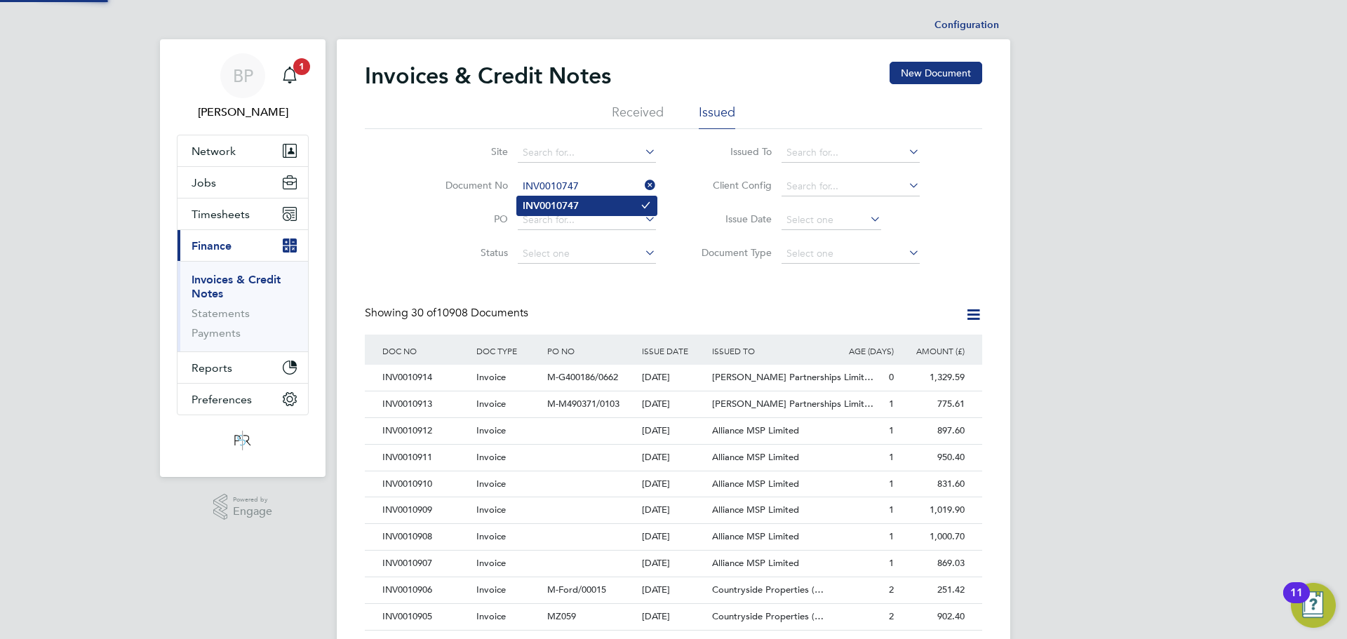
type input "INV0010747"
click at [566, 205] on b "INV0010747" at bounding box center [551, 206] width 56 height 12
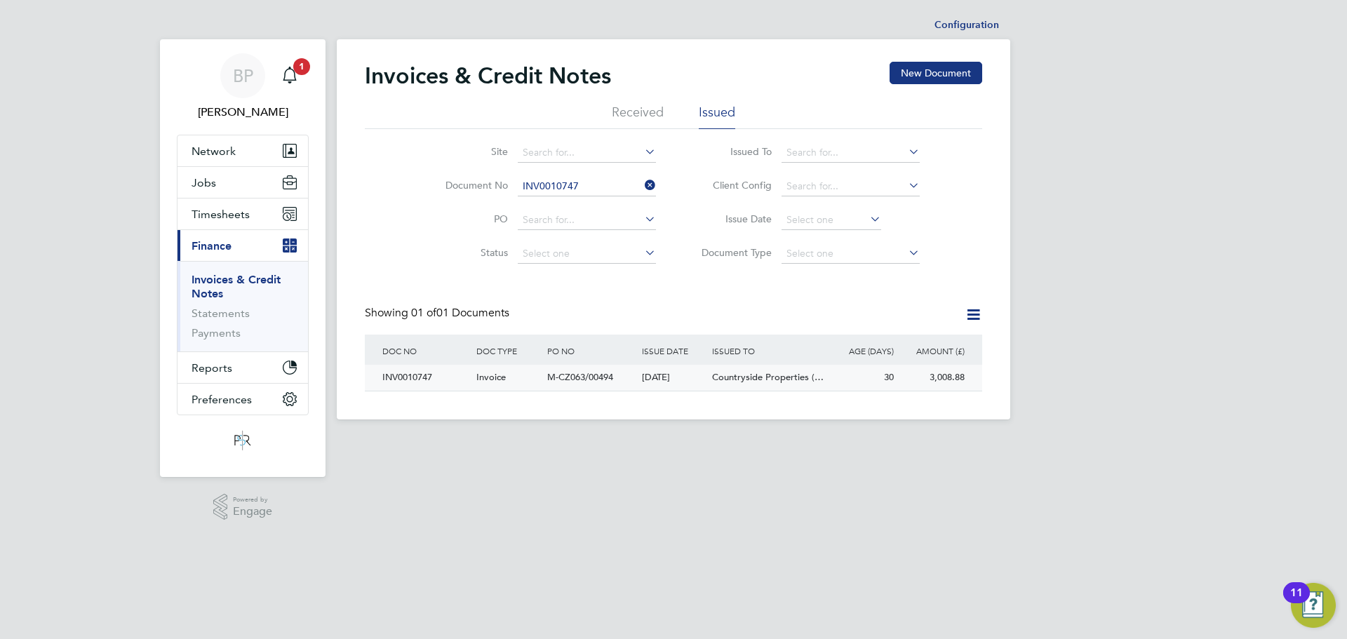
click at [572, 373] on span "M-CZ063/00494" at bounding box center [580, 377] width 66 height 12
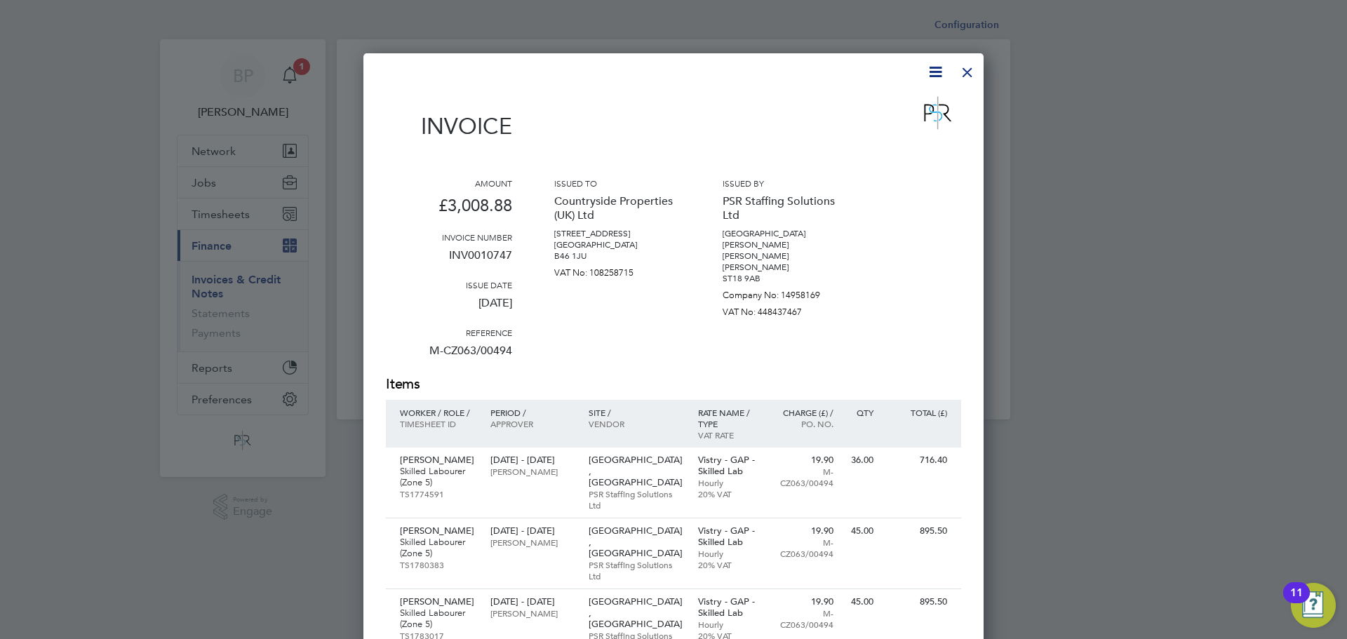
drag, startPoint x: 632, startPoint y: 359, endPoint x: 725, endPoint y: 297, distance: 111.3
click at [632, 359] on div "Issued to Countryside Properties (UK) Ltd [STREET_ADDRESS] [GEOGRAPHIC_DATA] B4…" at bounding box center [617, 276] width 126 height 197
click at [965, 79] on div at bounding box center [967, 68] width 25 height 25
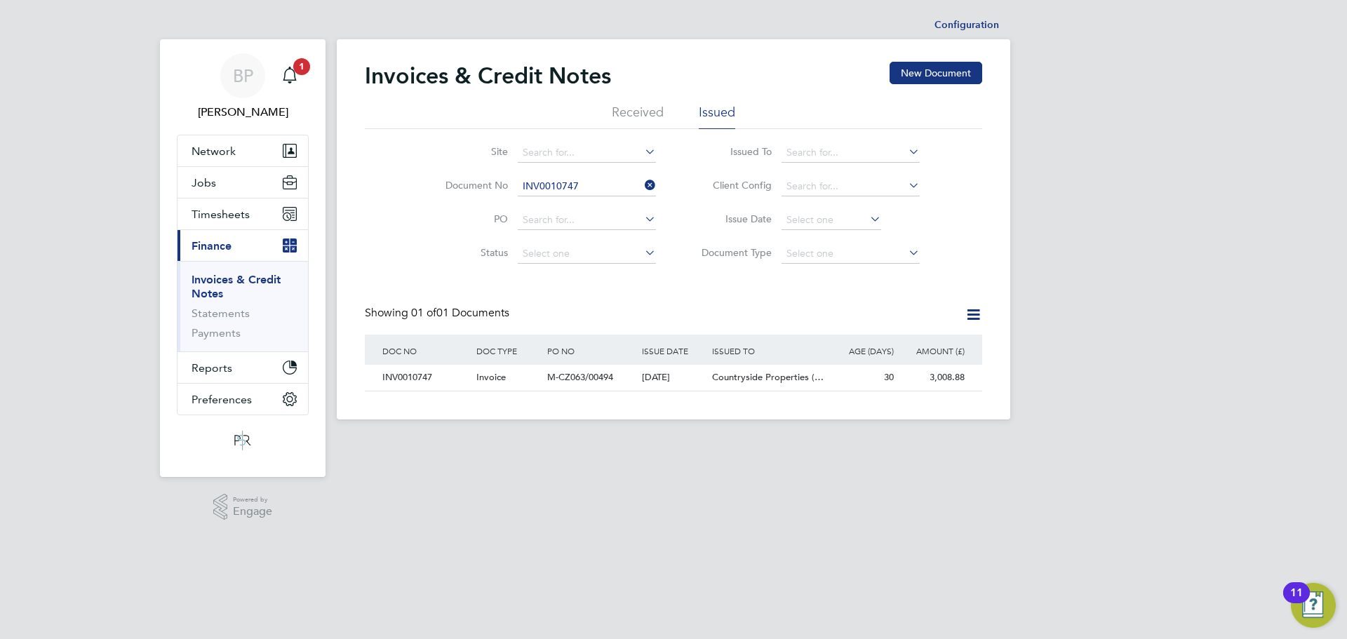
click at [642, 184] on icon at bounding box center [642, 185] width 0 height 20
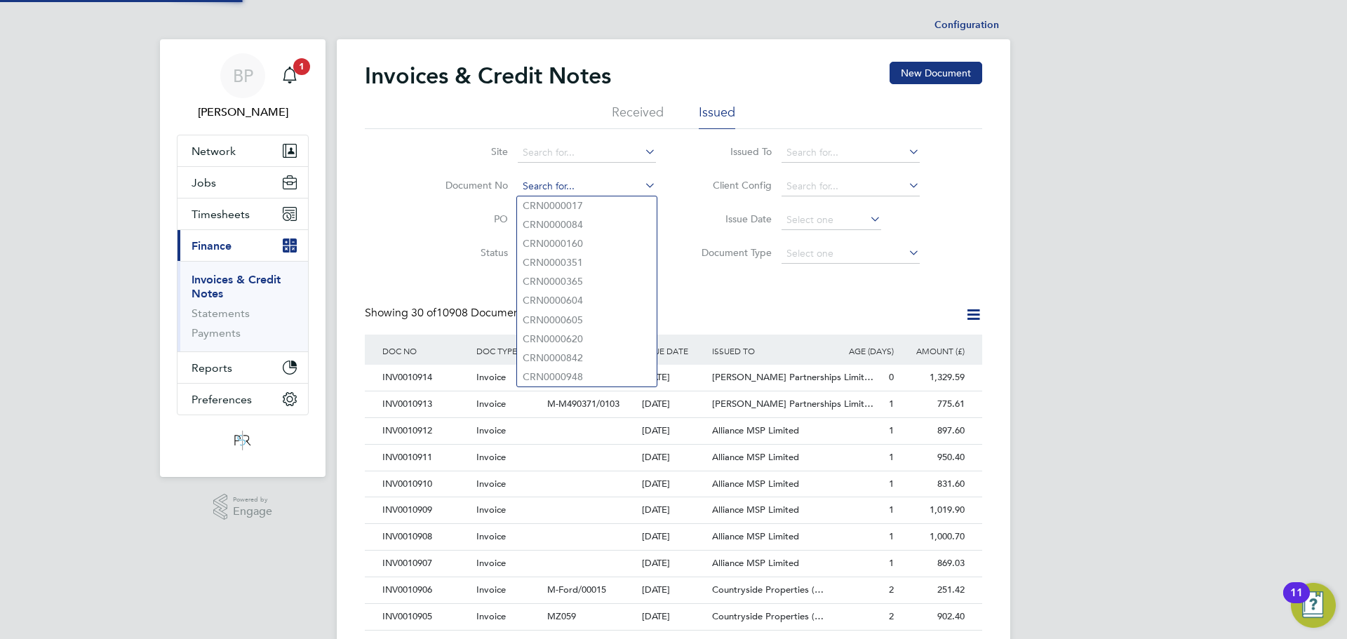
scroll to position [27, 95]
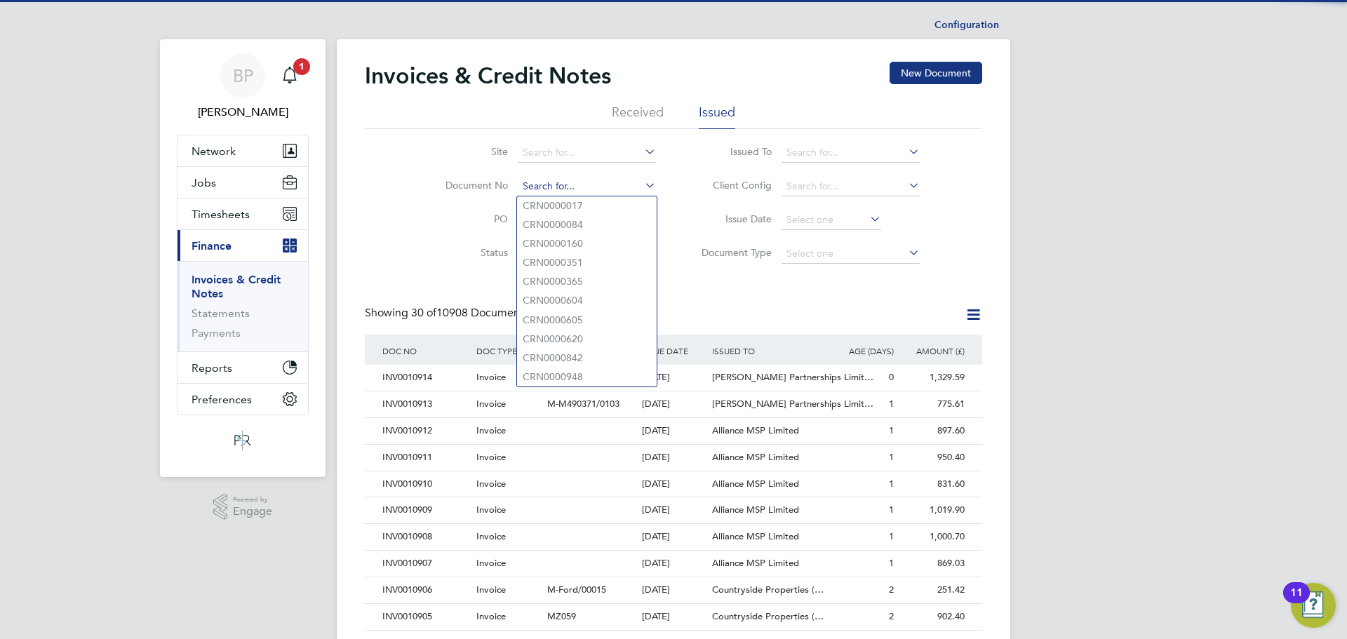
paste input "INV0010750"
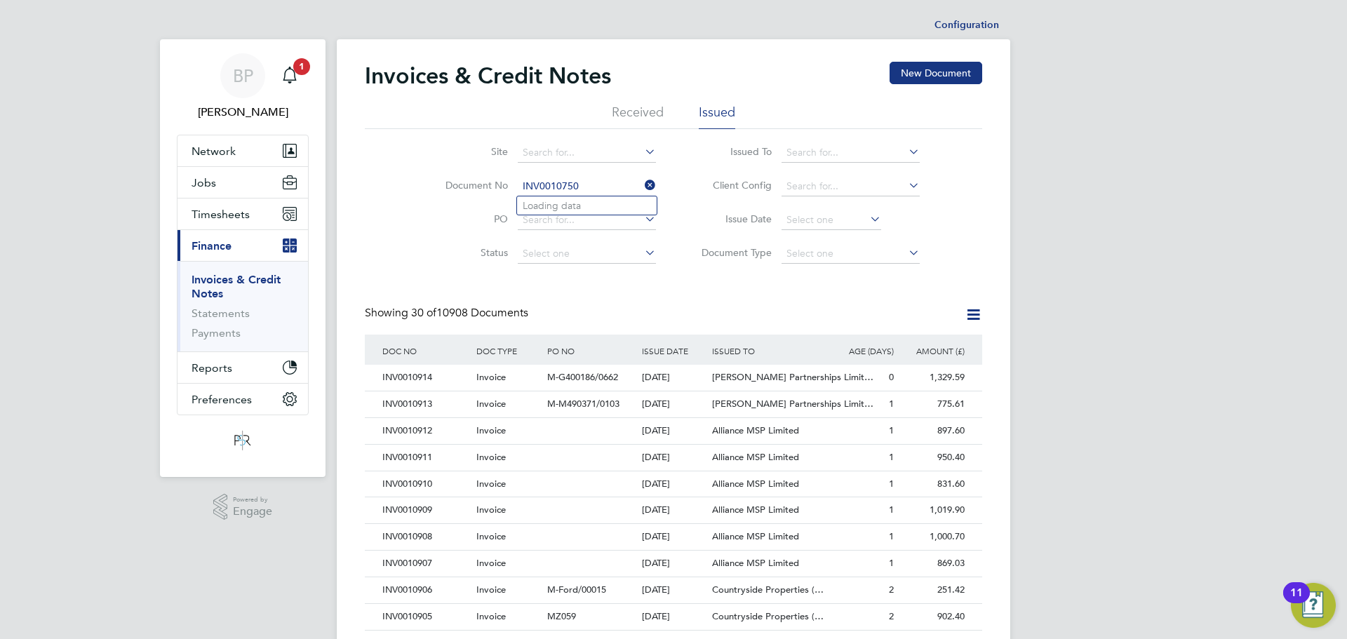
type input "INV0010750"
click at [564, 203] on li "Loading data" at bounding box center [587, 205] width 140 height 18
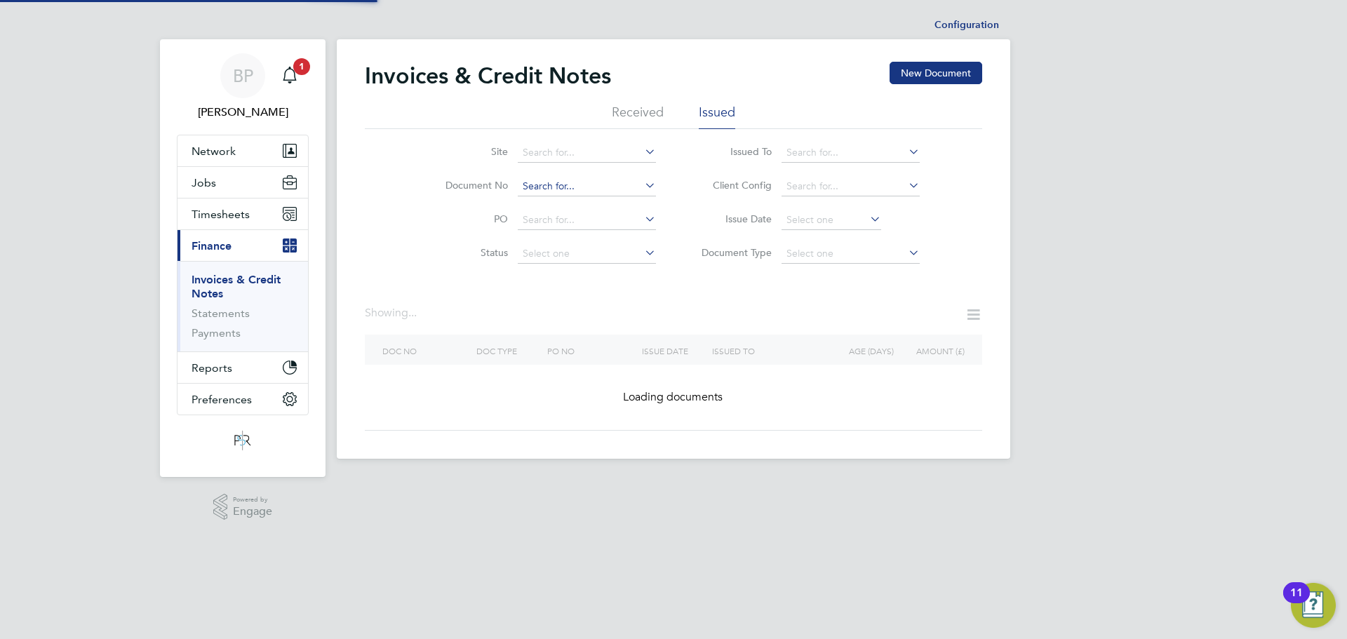
click at [565, 188] on input at bounding box center [587, 187] width 138 height 20
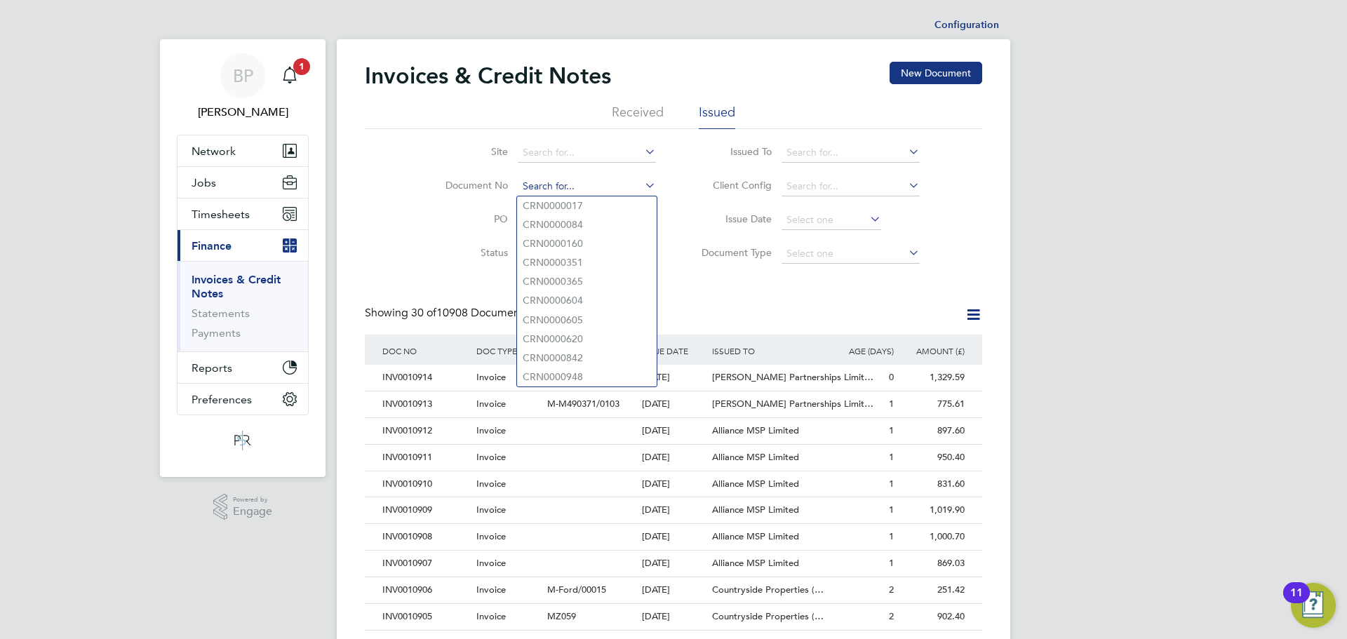
paste input "INV0010750"
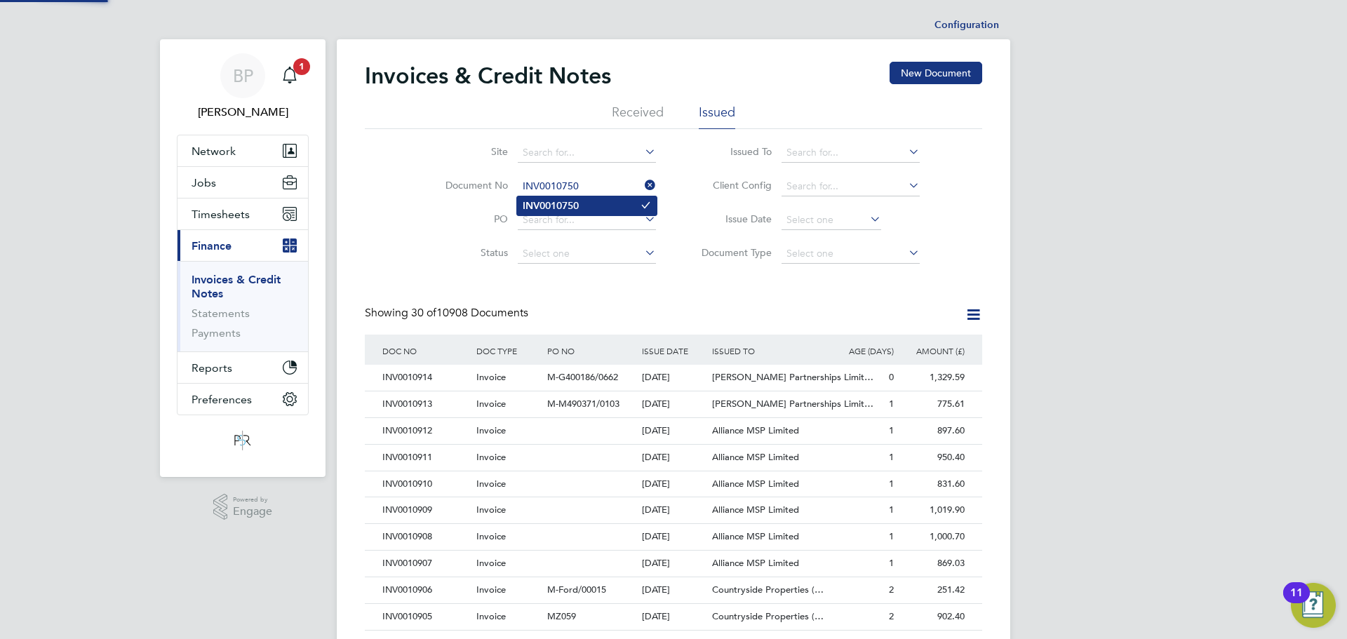
type input "INV0010750"
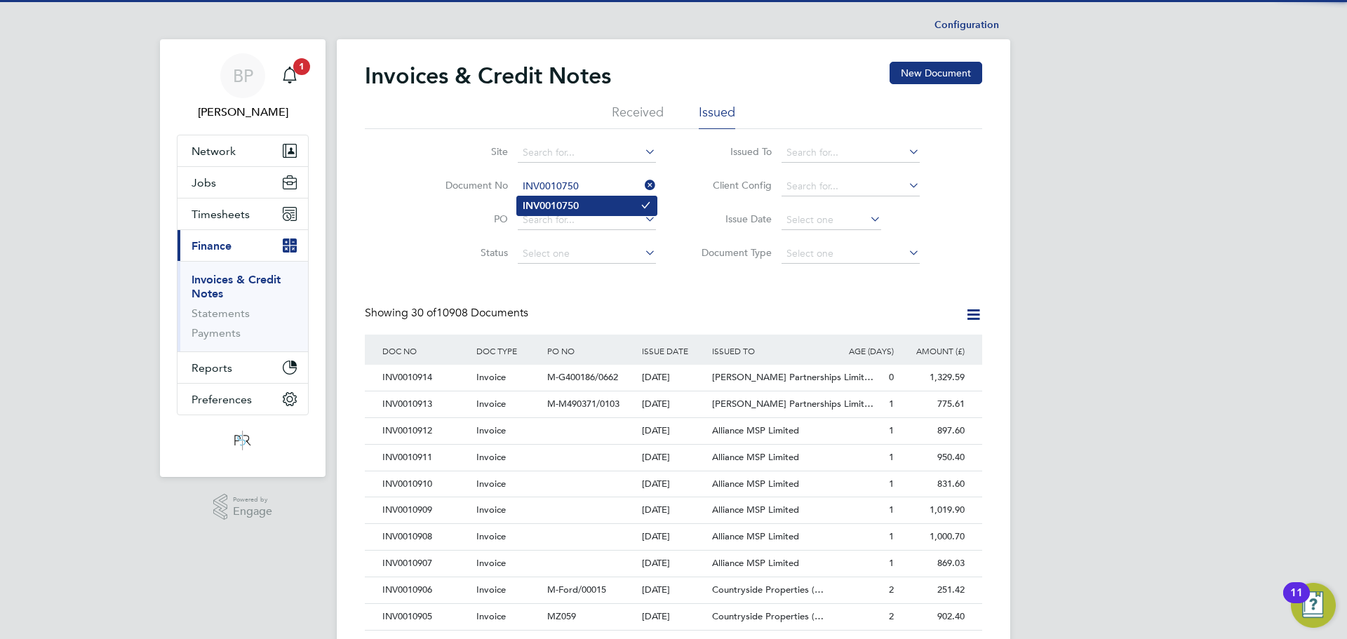
click at [554, 206] on b "INV0010750" at bounding box center [551, 206] width 56 height 12
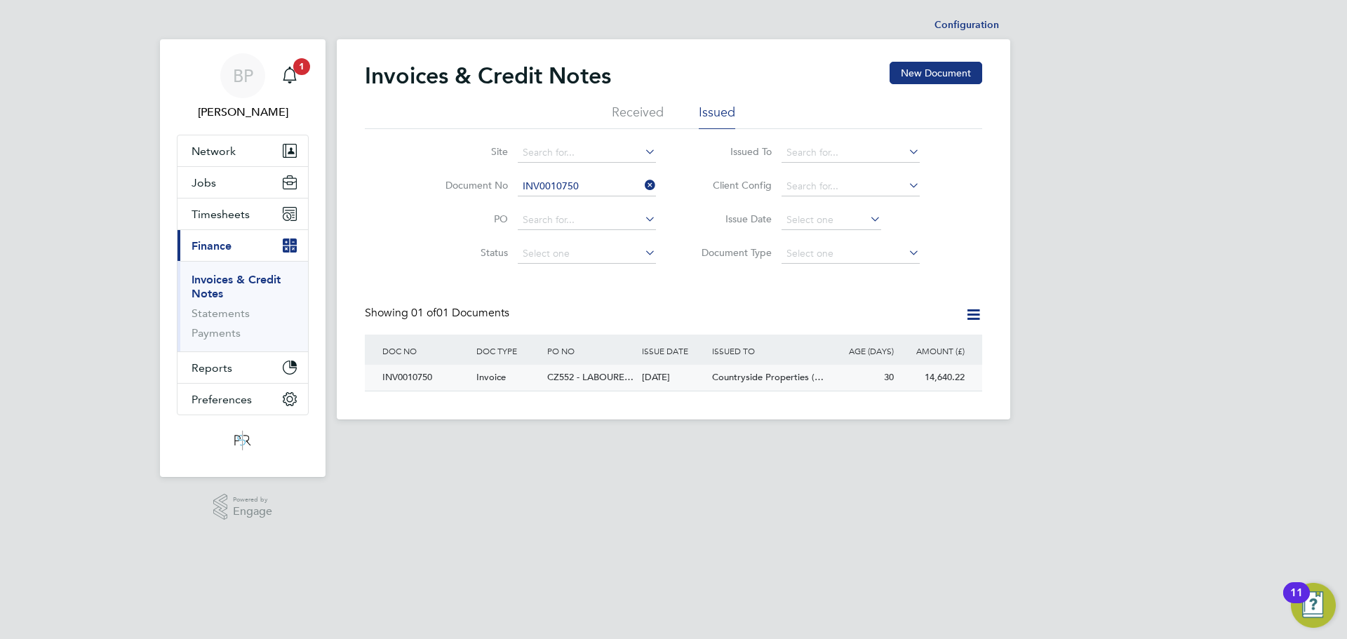
click at [418, 380] on div "INV0010750" at bounding box center [426, 378] width 94 height 26
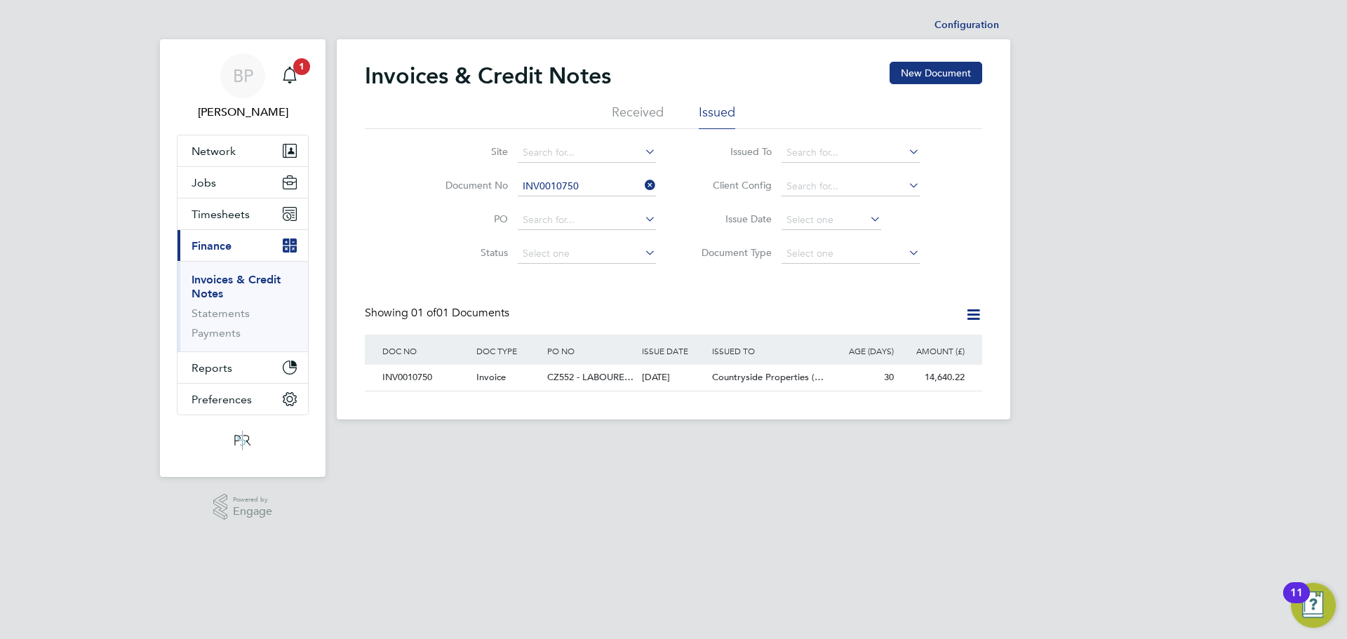
click at [642, 178] on icon at bounding box center [642, 185] width 0 height 20
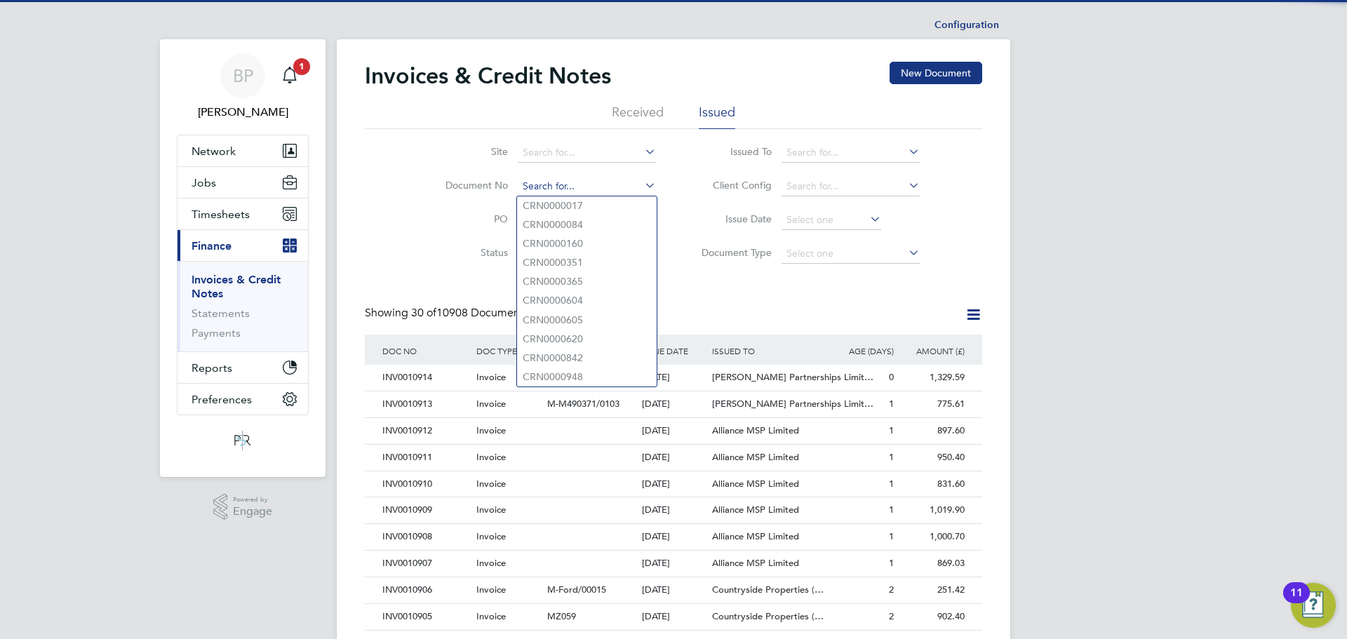
paste input "INV0010751"
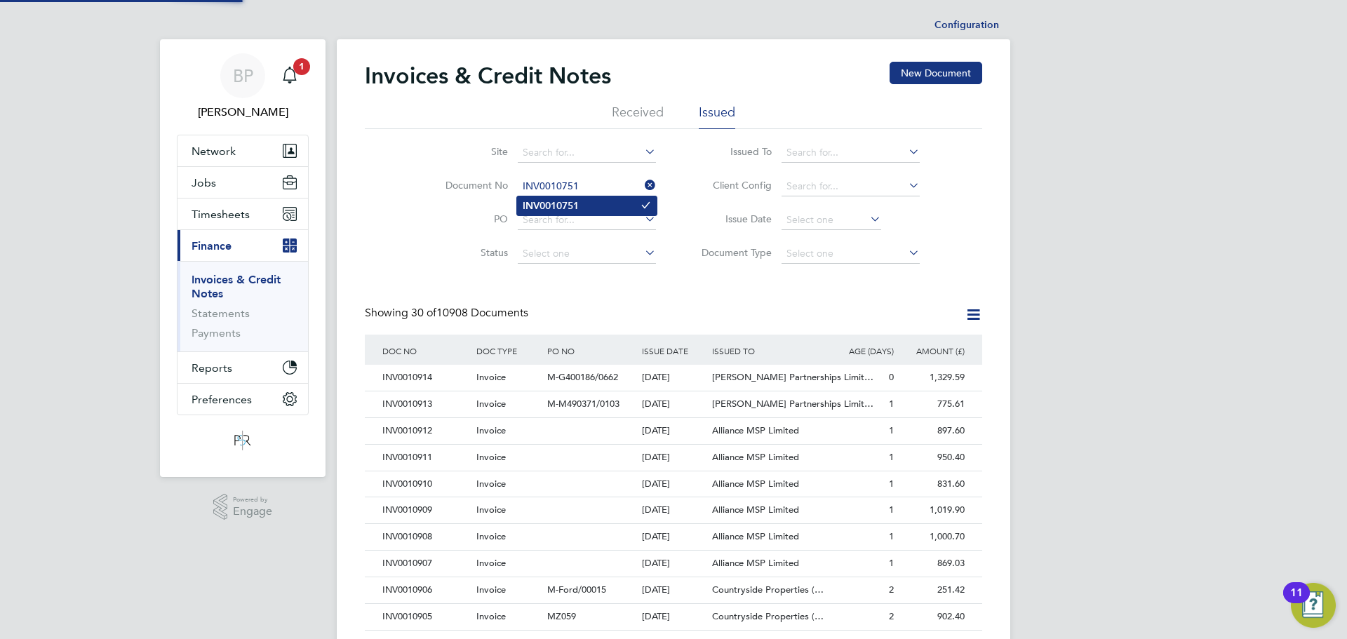
type input "INV0010751"
click at [566, 208] on b "INV0010751" at bounding box center [551, 206] width 56 height 12
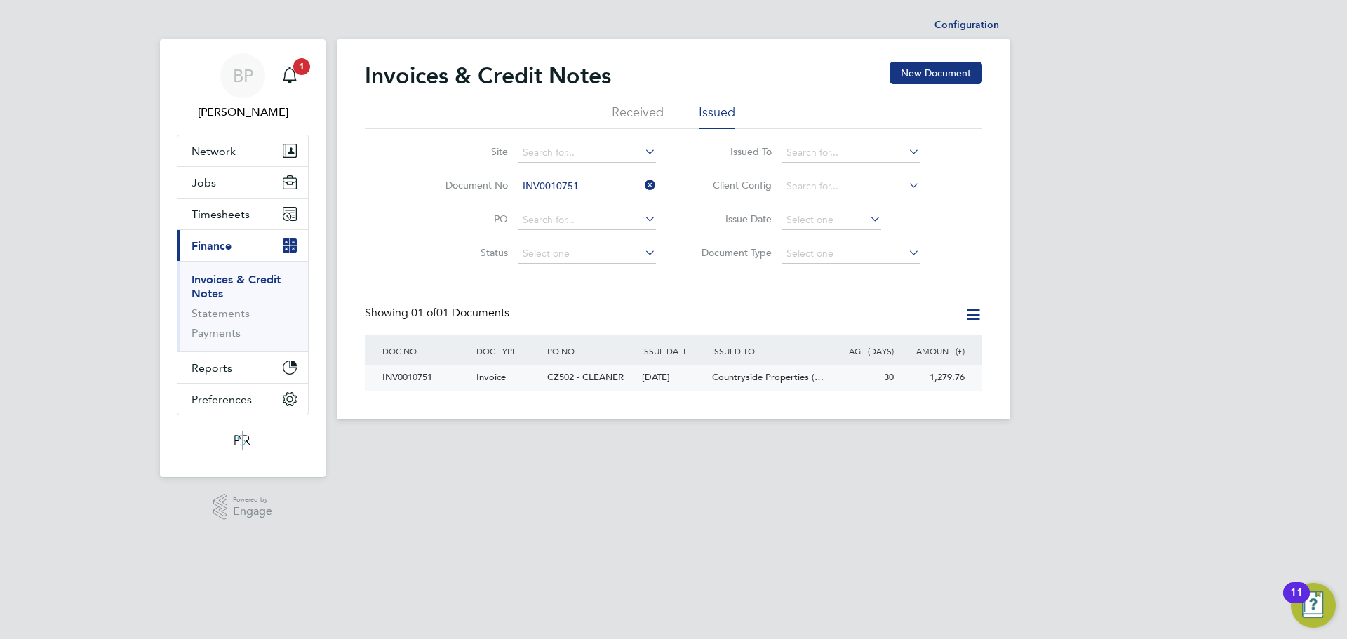
click at [516, 383] on div "Invoice" at bounding box center [508, 378] width 71 height 26
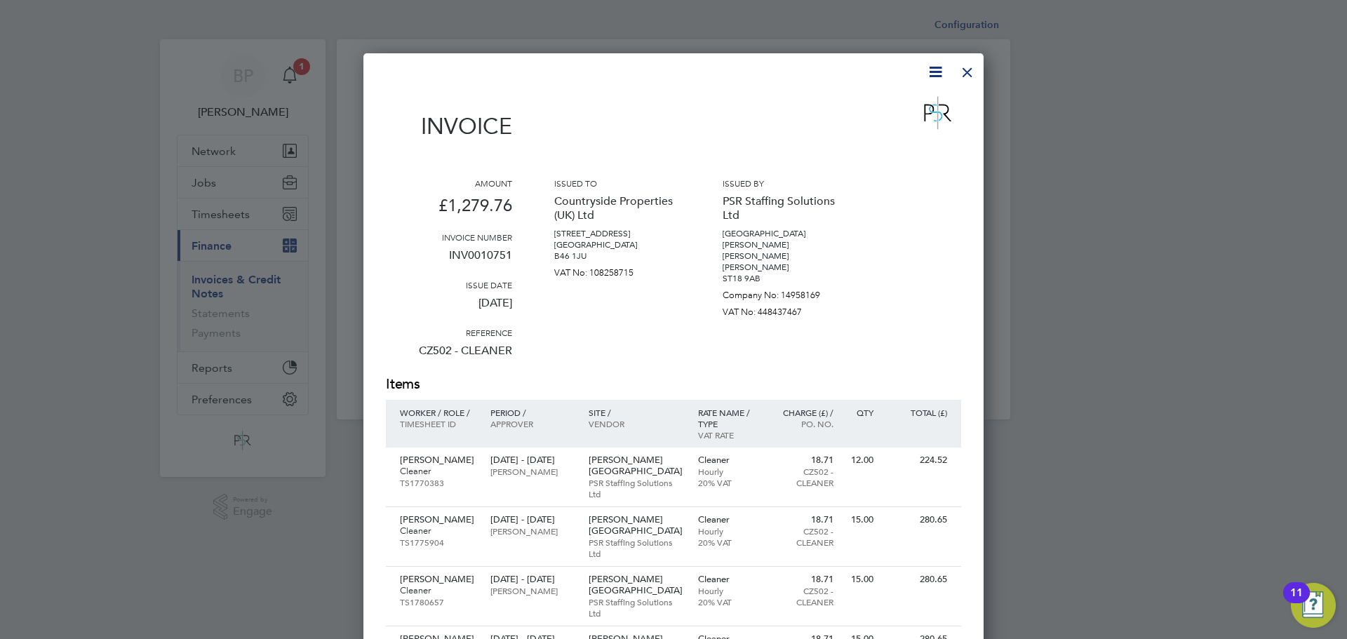
click at [965, 74] on div at bounding box center [967, 68] width 25 height 25
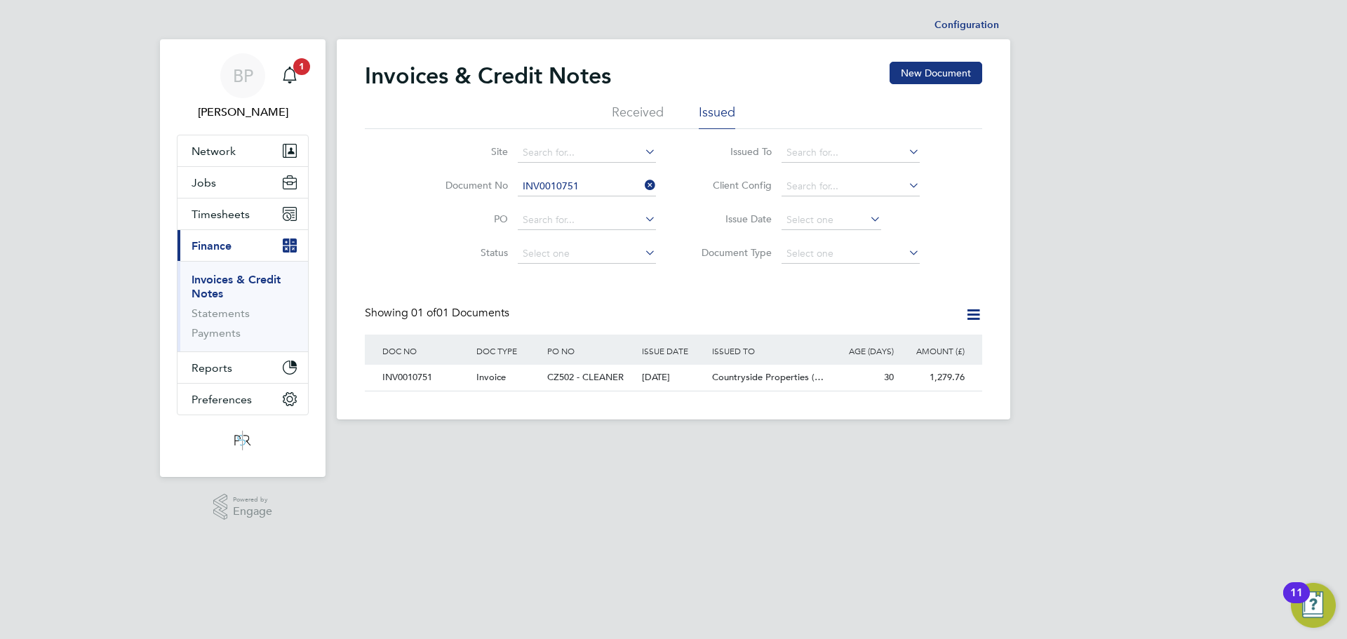
click at [642, 182] on icon at bounding box center [642, 185] width 0 height 20
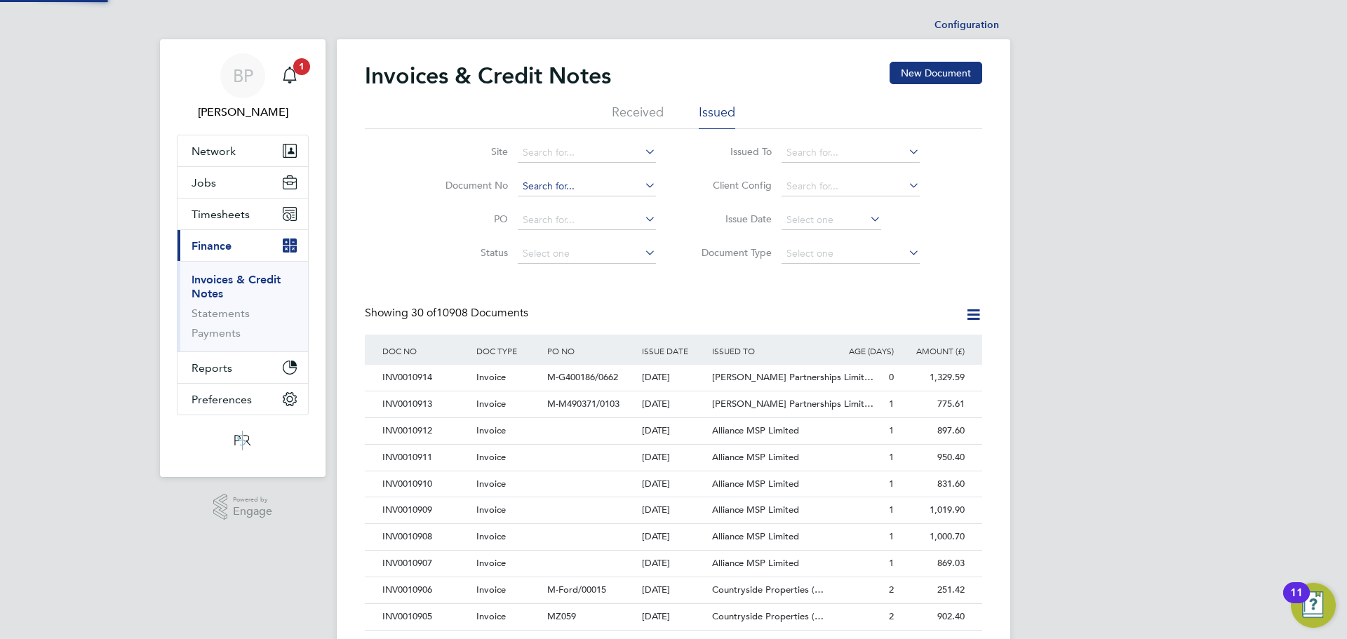
scroll to position [27, 95]
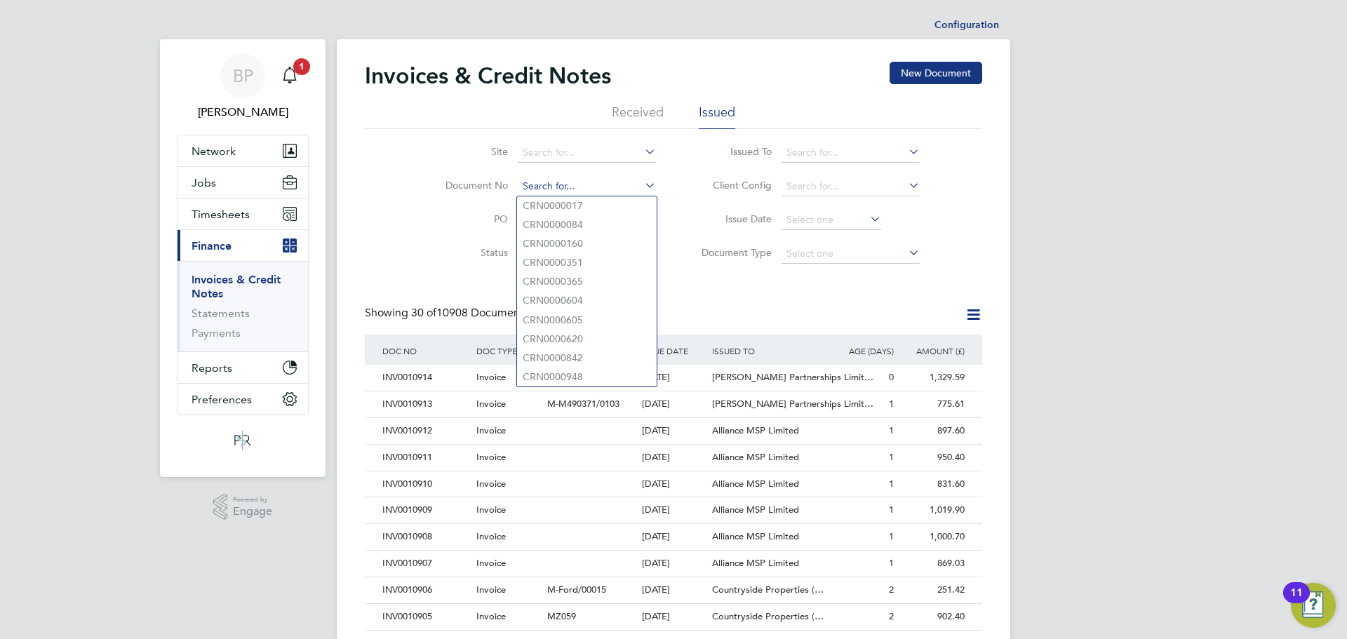
paste input "INV0010748"
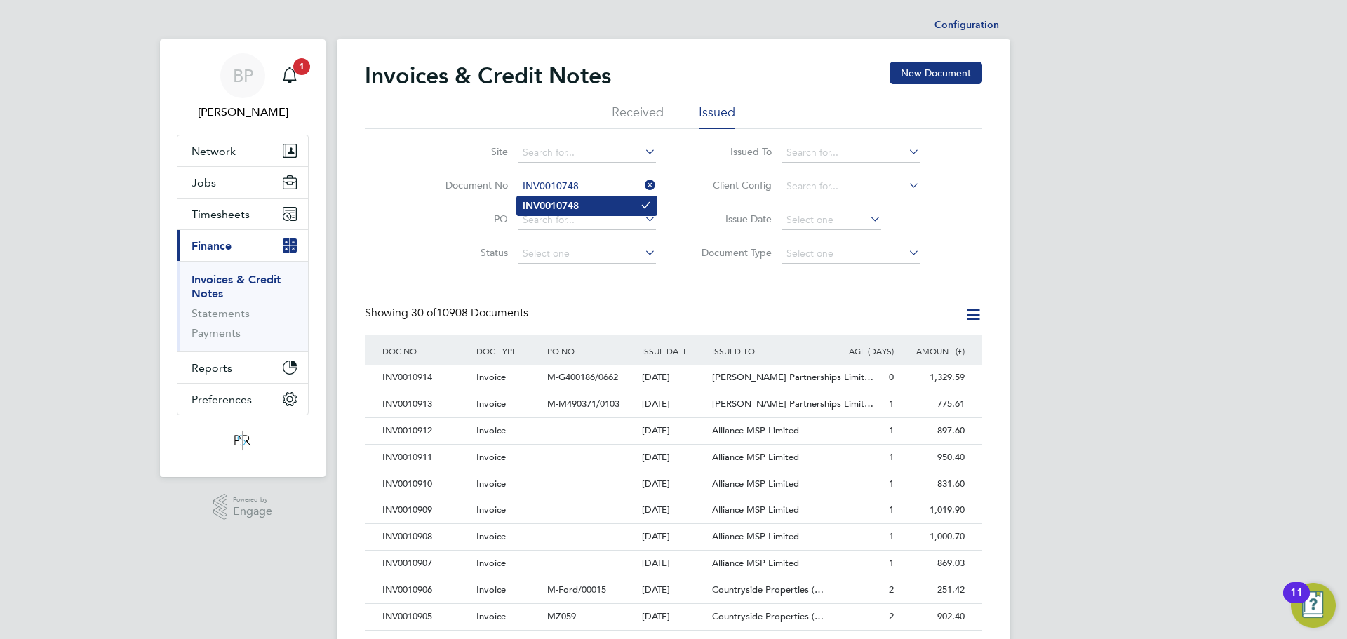
type input "INV0010748"
click at [572, 212] on li "INV0010748" at bounding box center [587, 205] width 140 height 19
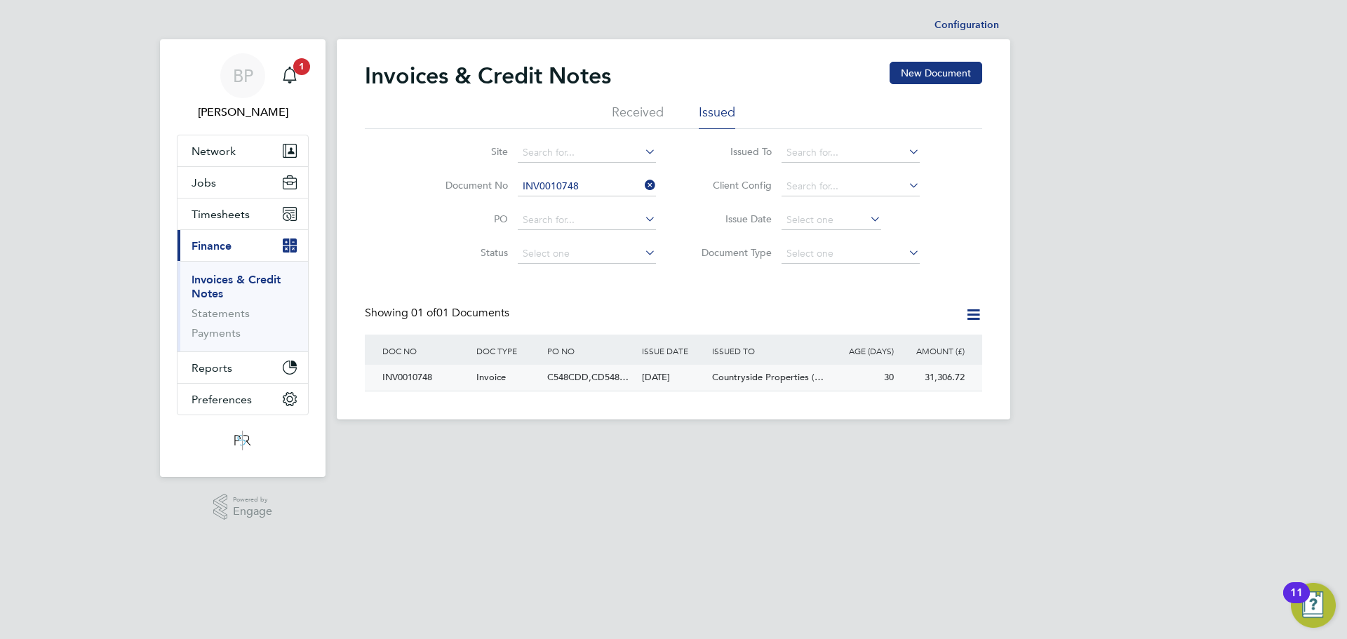
click at [419, 382] on div "INV0010748" at bounding box center [426, 378] width 94 height 26
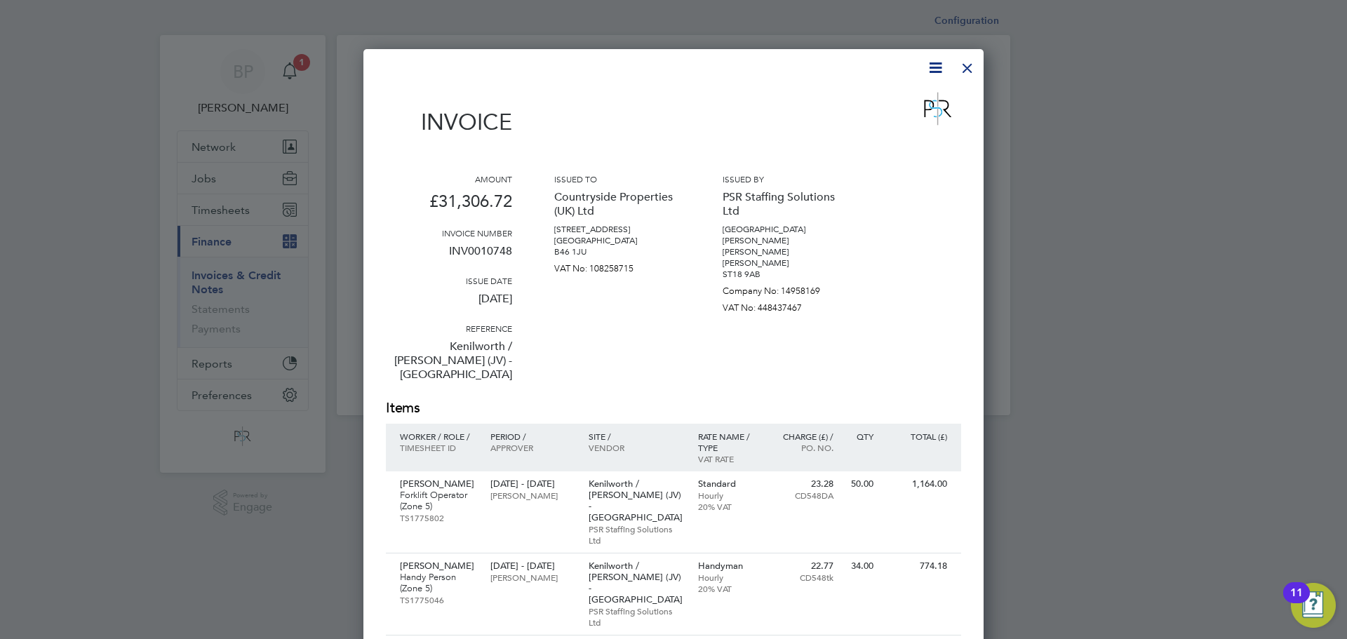
click at [963, 63] on div at bounding box center [967, 64] width 25 height 25
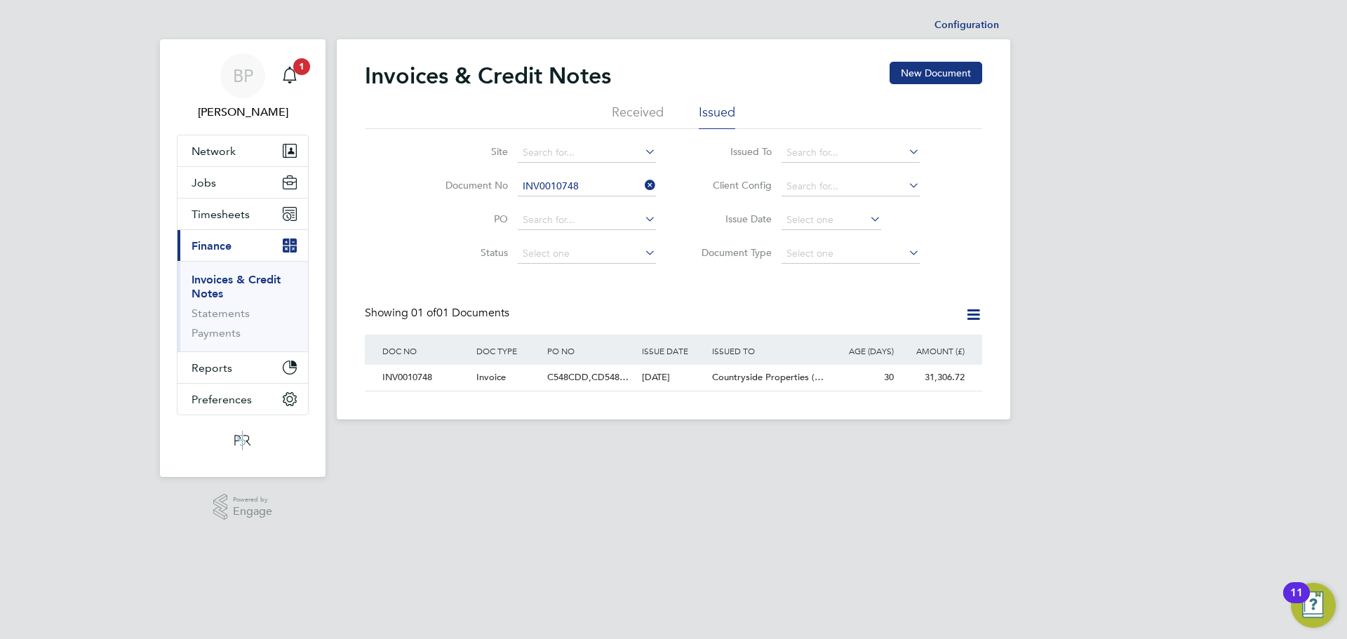
click at [642, 188] on icon at bounding box center [642, 185] width 0 height 20
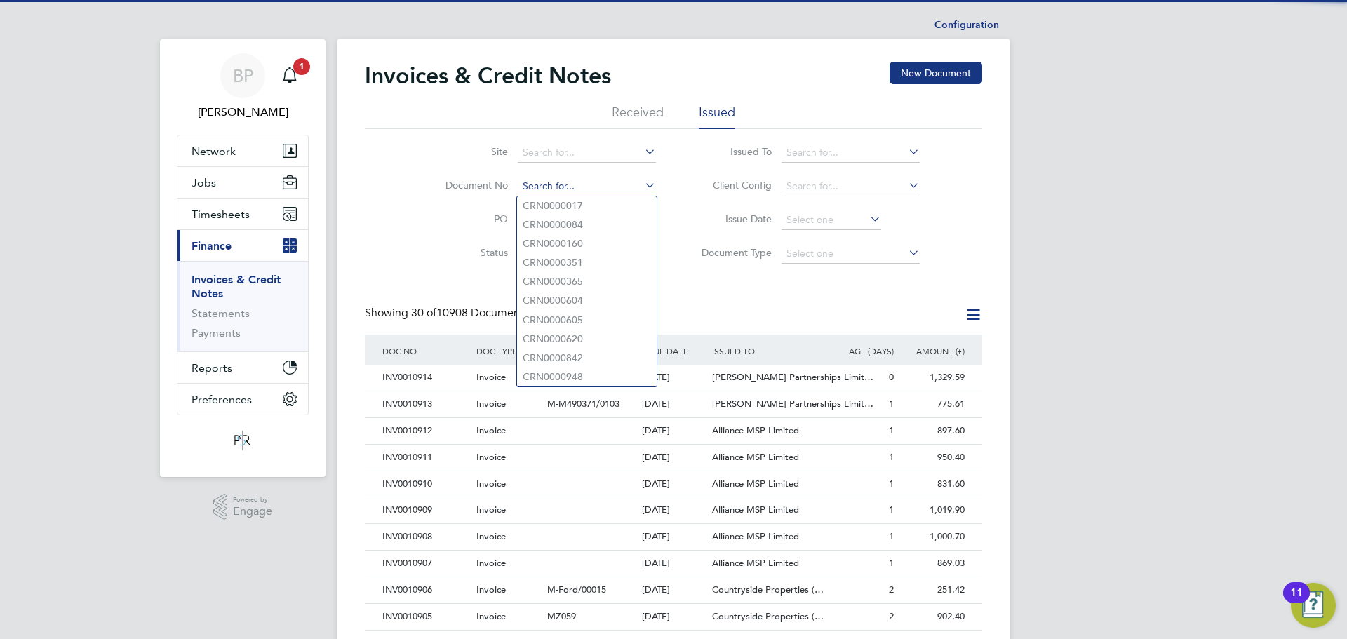
paste input "INV0010753"
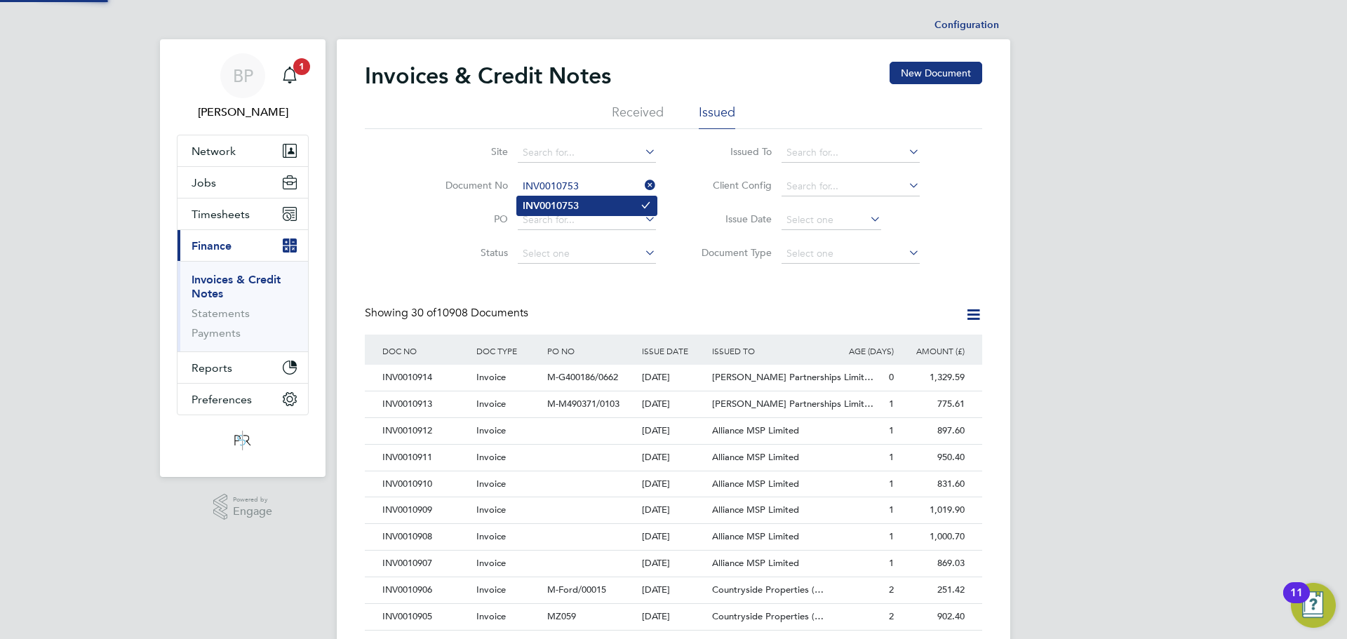
type input "INV0010753"
click at [578, 209] on b "INV0010753" at bounding box center [551, 206] width 56 height 12
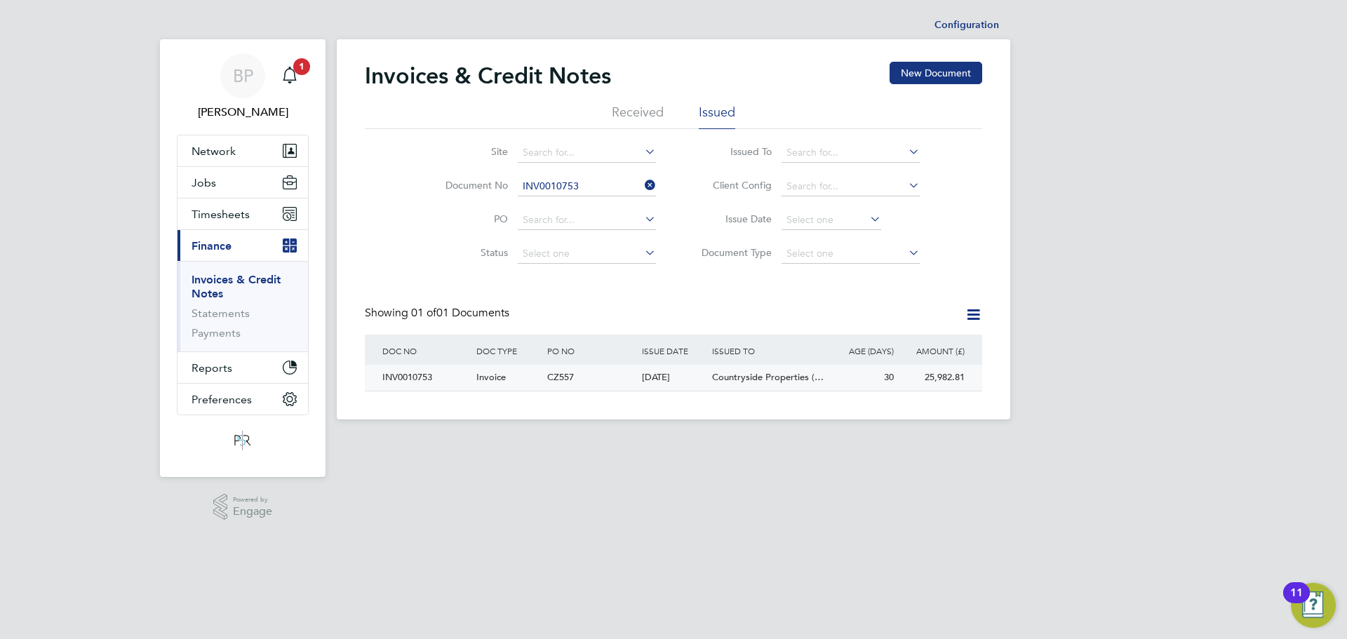
click at [439, 382] on div "INV0010753" at bounding box center [426, 378] width 94 height 26
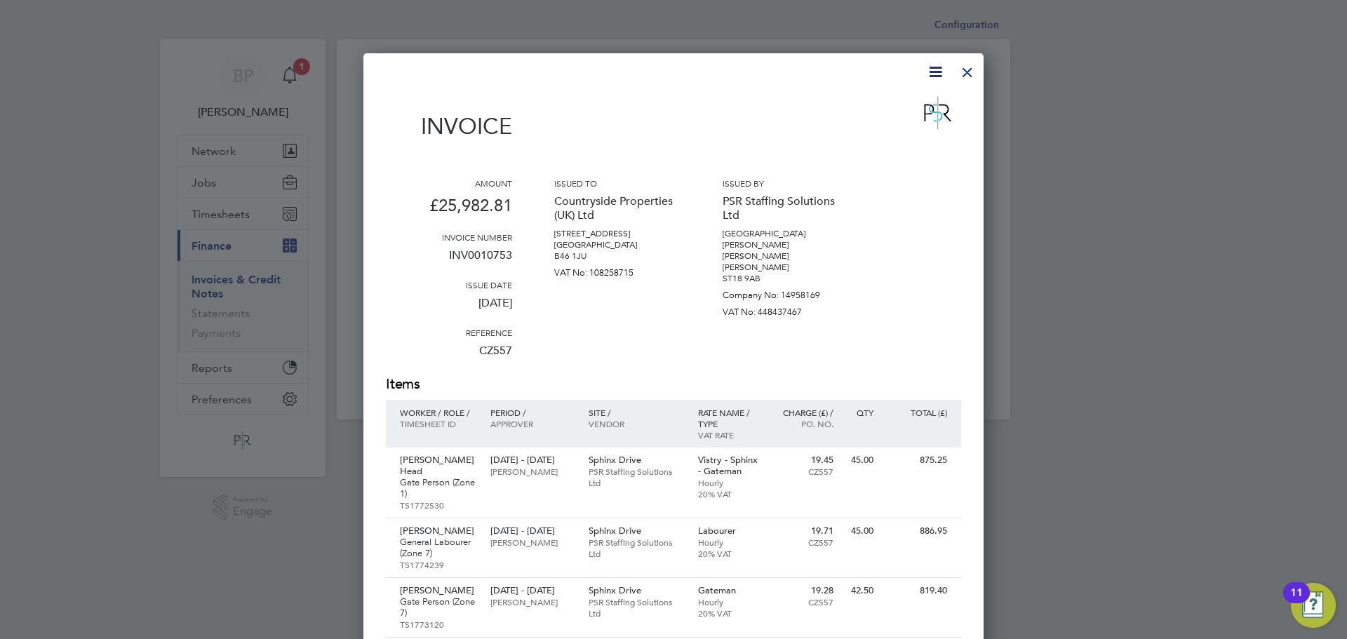
click at [966, 72] on div at bounding box center [967, 68] width 25 height 25
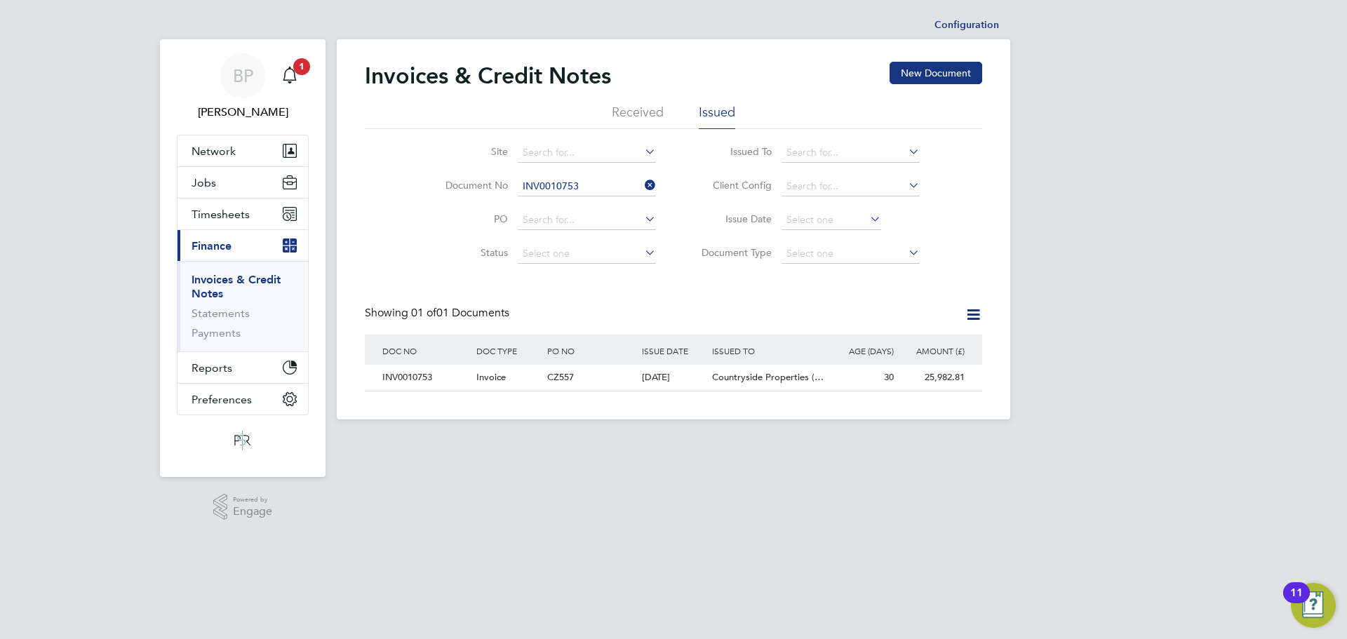
click at [642, 182] on icon at bounding box center [642, 185] width 0 height 20
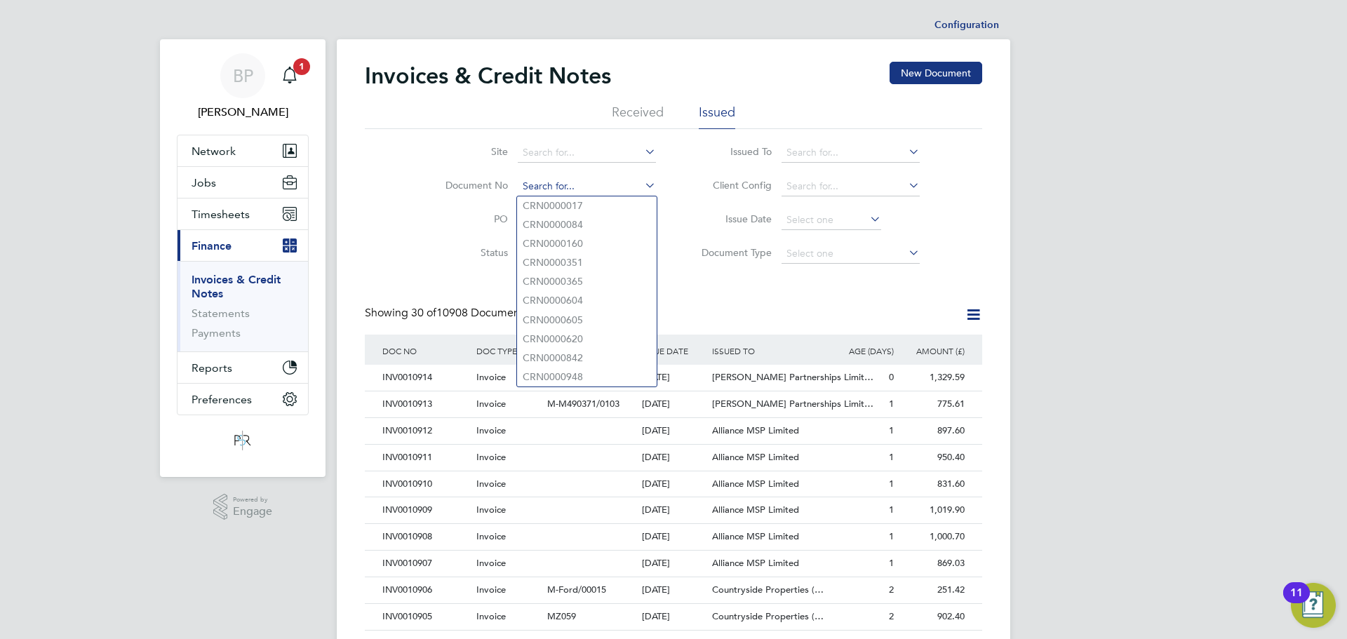
paste input "INV0010759"
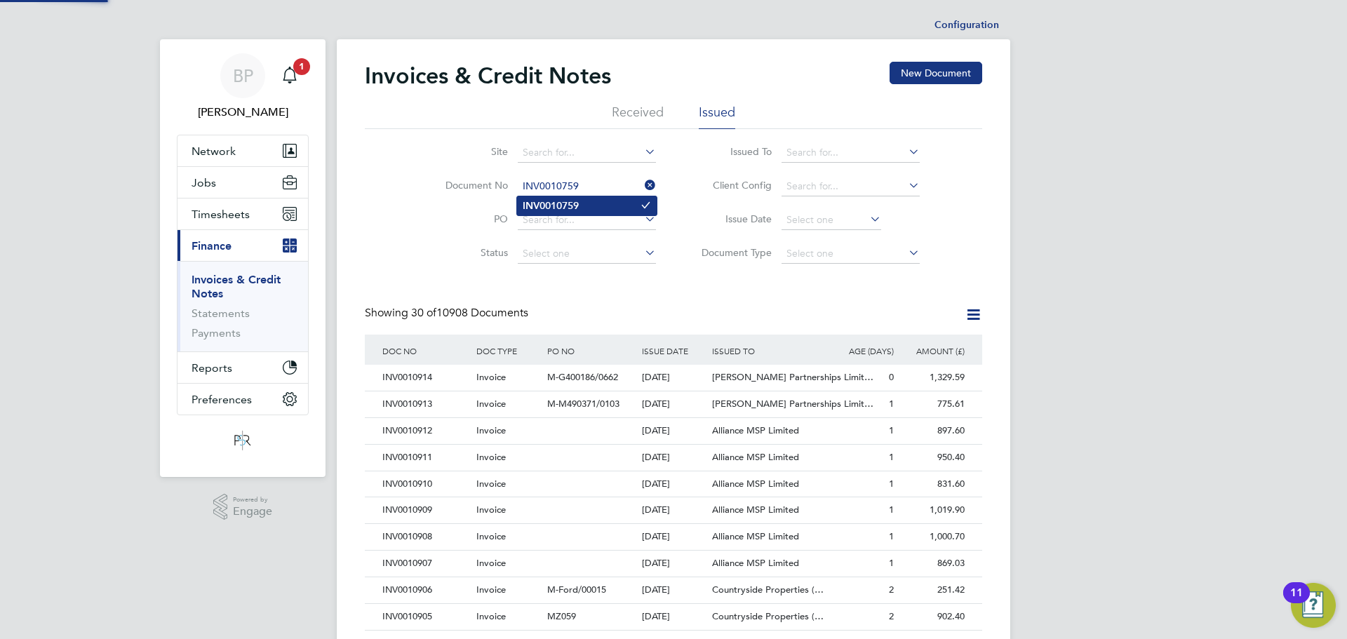
type input "INV0010759"
click at [570, 209] on b "INV0010759" at bounding box center [551, 206] width 56 height 12
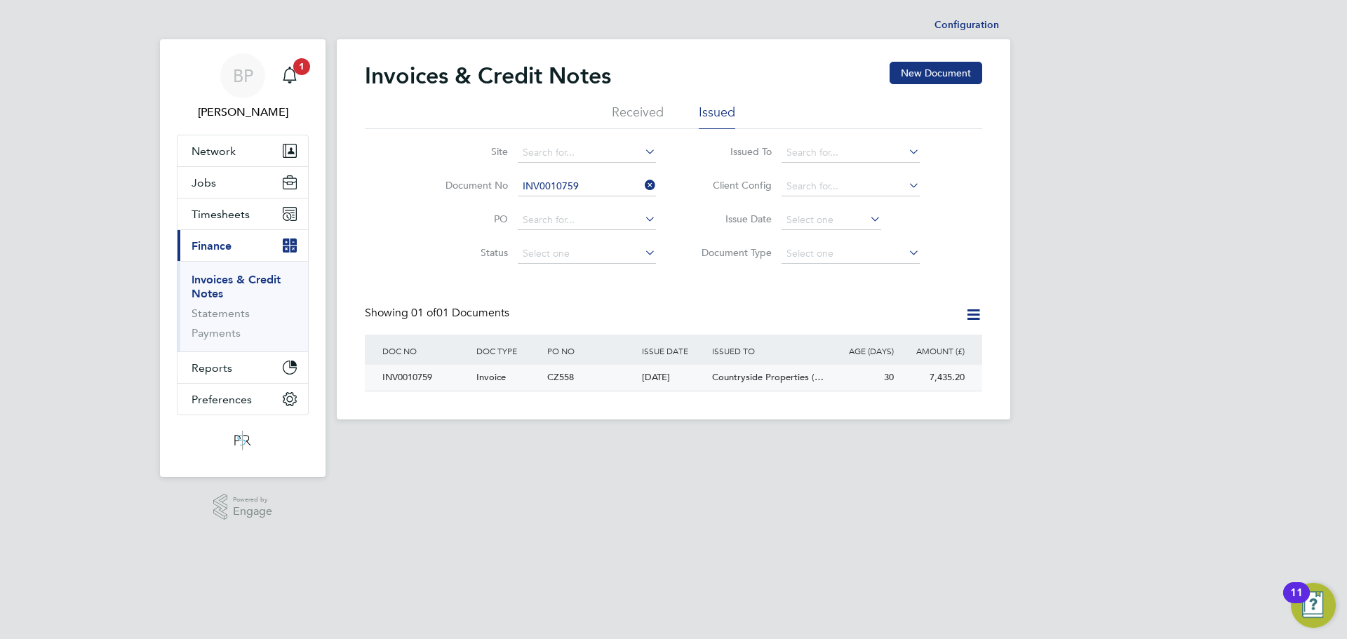
click at [470, 387] on div "INV0010759" at bounding box center [426, 378] width 94 height 26
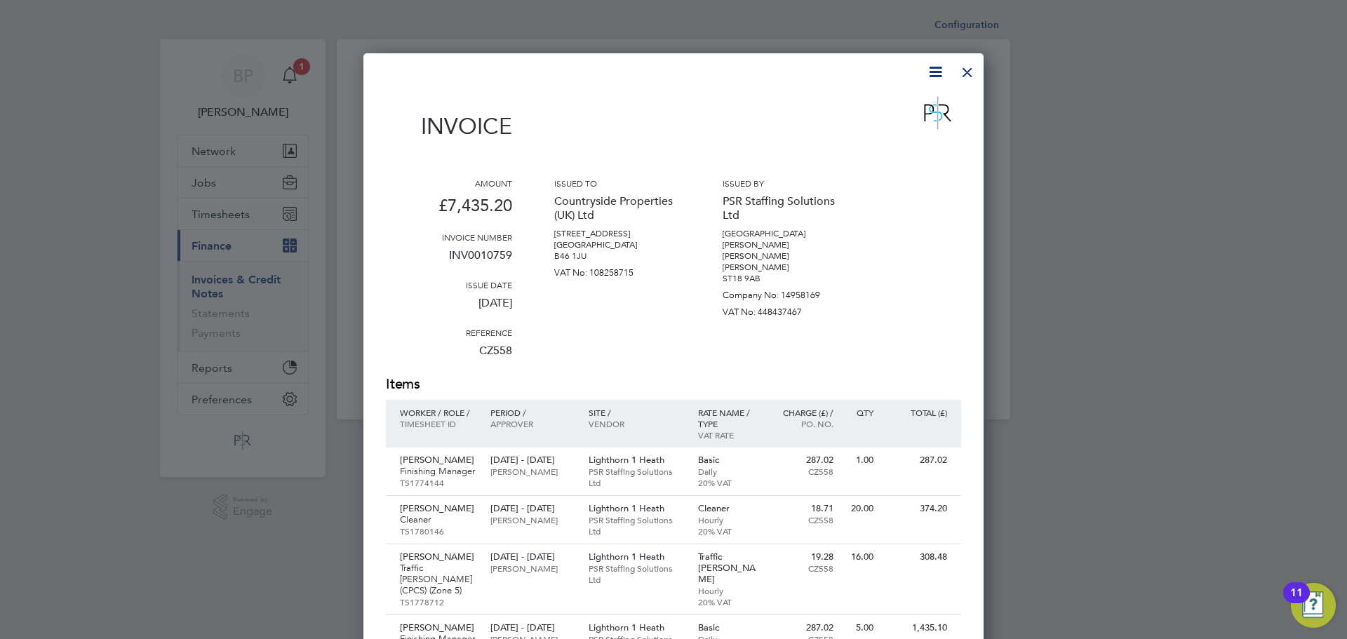
click at [968, 65] on div at bounding box center [967, 68] width 25 height 25
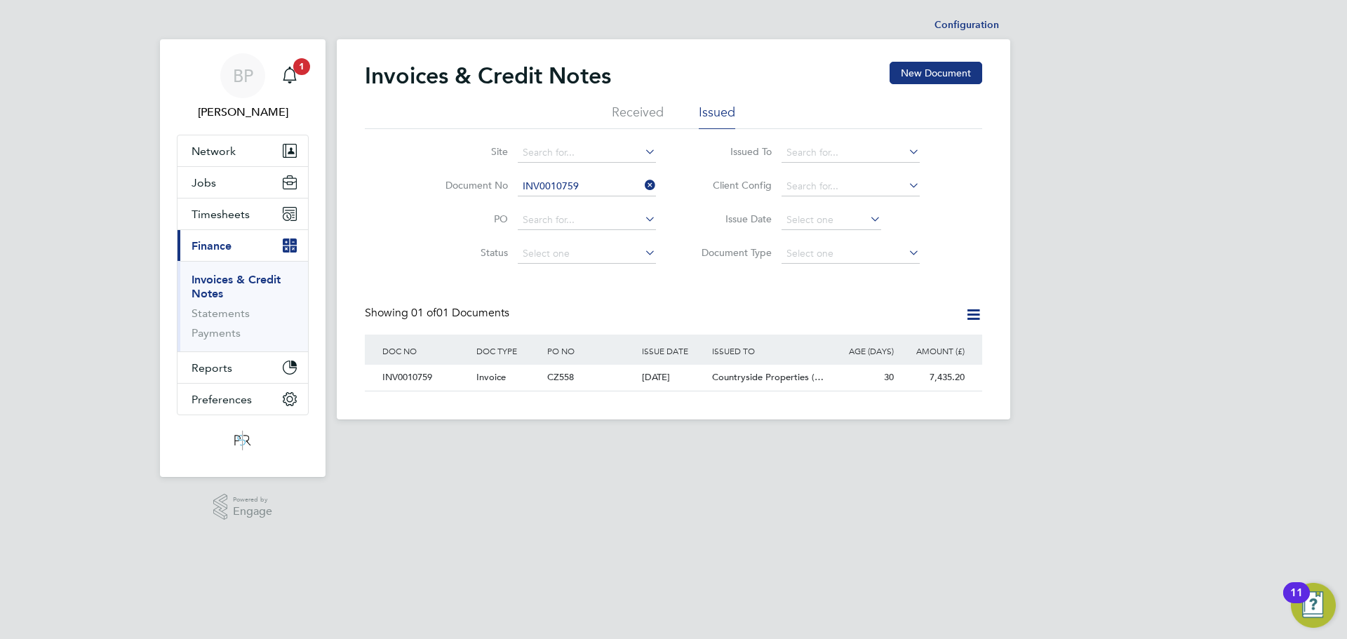
click at [642, 183] on icon at bounding box center [642, 185] width 0 height 20
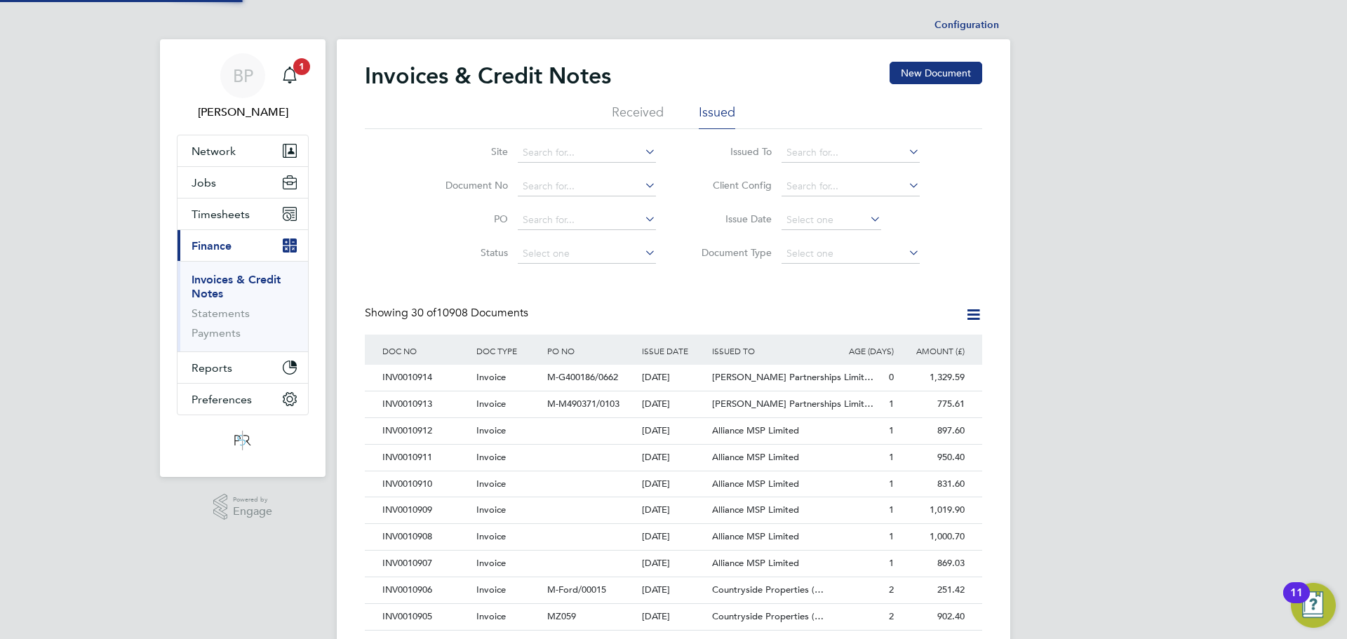
scroll to position [27, 95]
click at [1298, 238] on div "BP [PERSON_NAME] Notifications 1 Applications: Network Team Members Businesses …" at bounding box center [673, 627] width 1347 height 1254
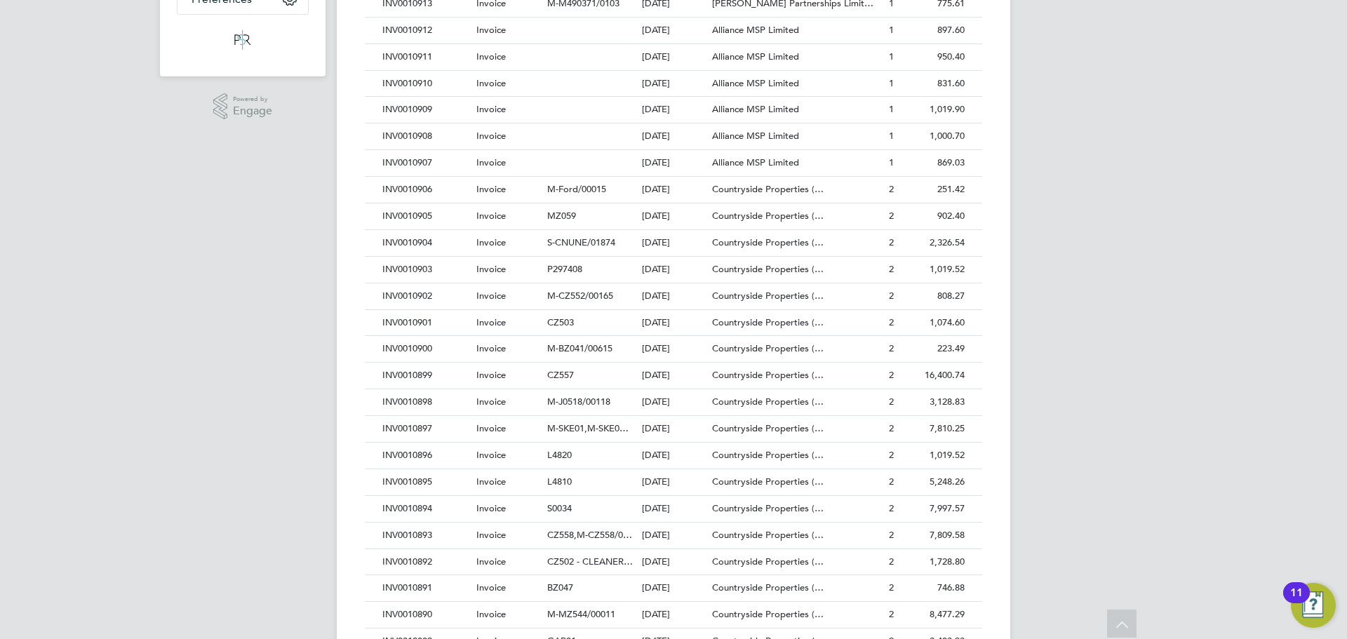
click at [265, 301] on div "BP [PERSON_NAME] Notifications 1 Applications: Network Team Members Businesses …" at bounding box center [673, 226] width 1347 height 1254
click at [1117, 629] on icon at bounding box center [1122, 626] width 25 height 32
